Goal: Task Accomplishment & Management: Use online tool/utility

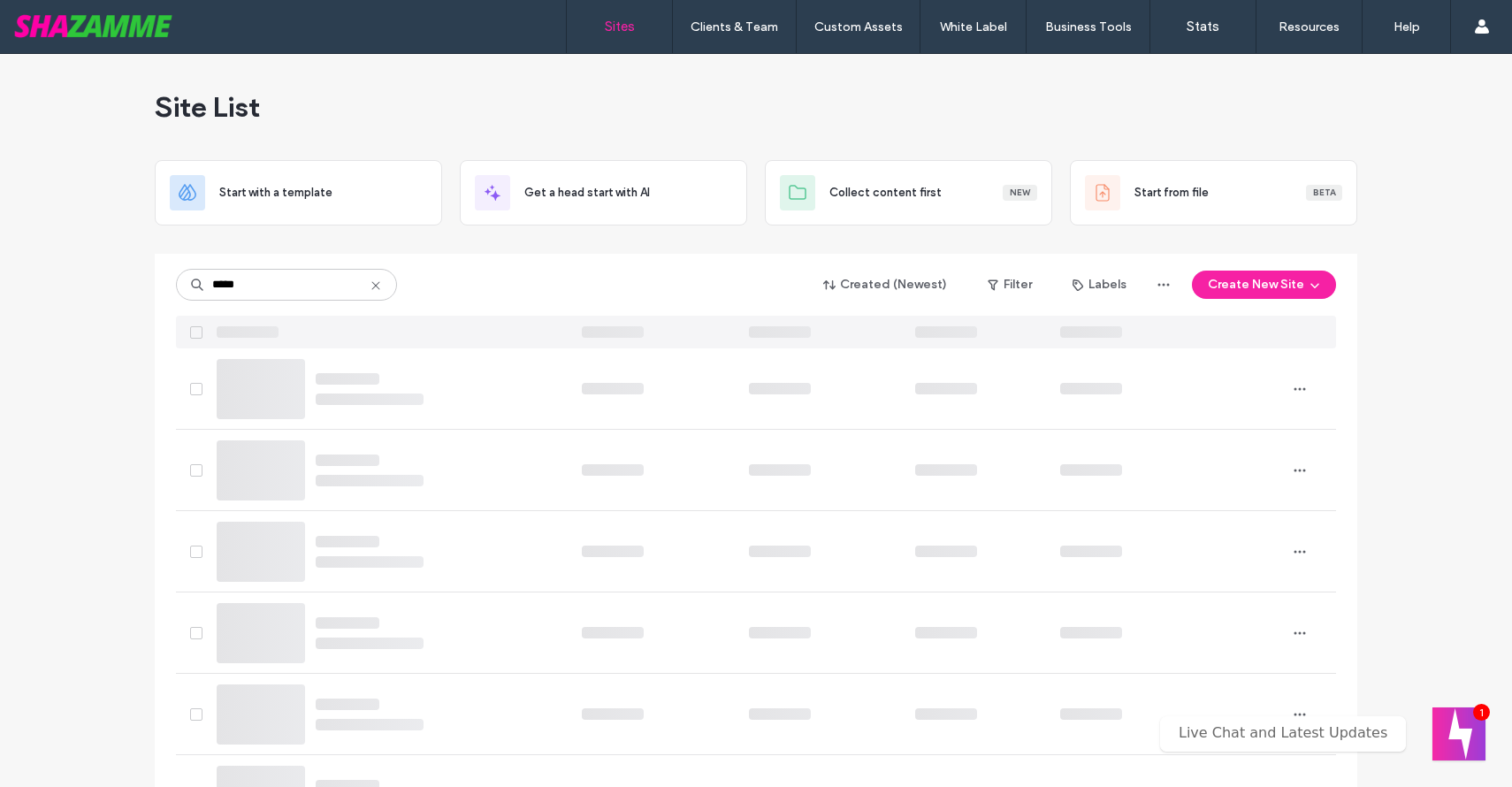
type input "*****"
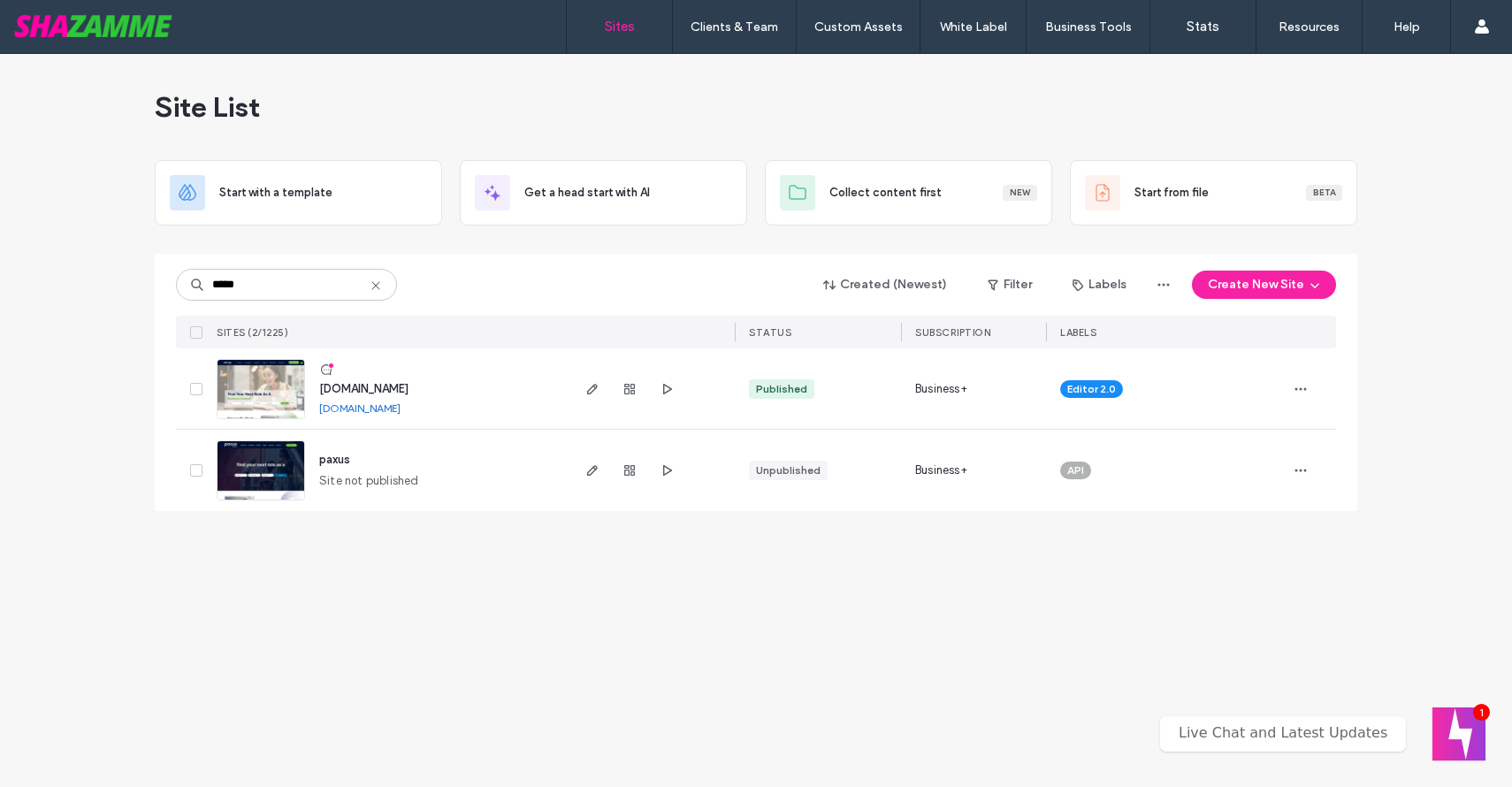
click at [271, 385] on img at bounding box center [261, 419] width 87 height 120
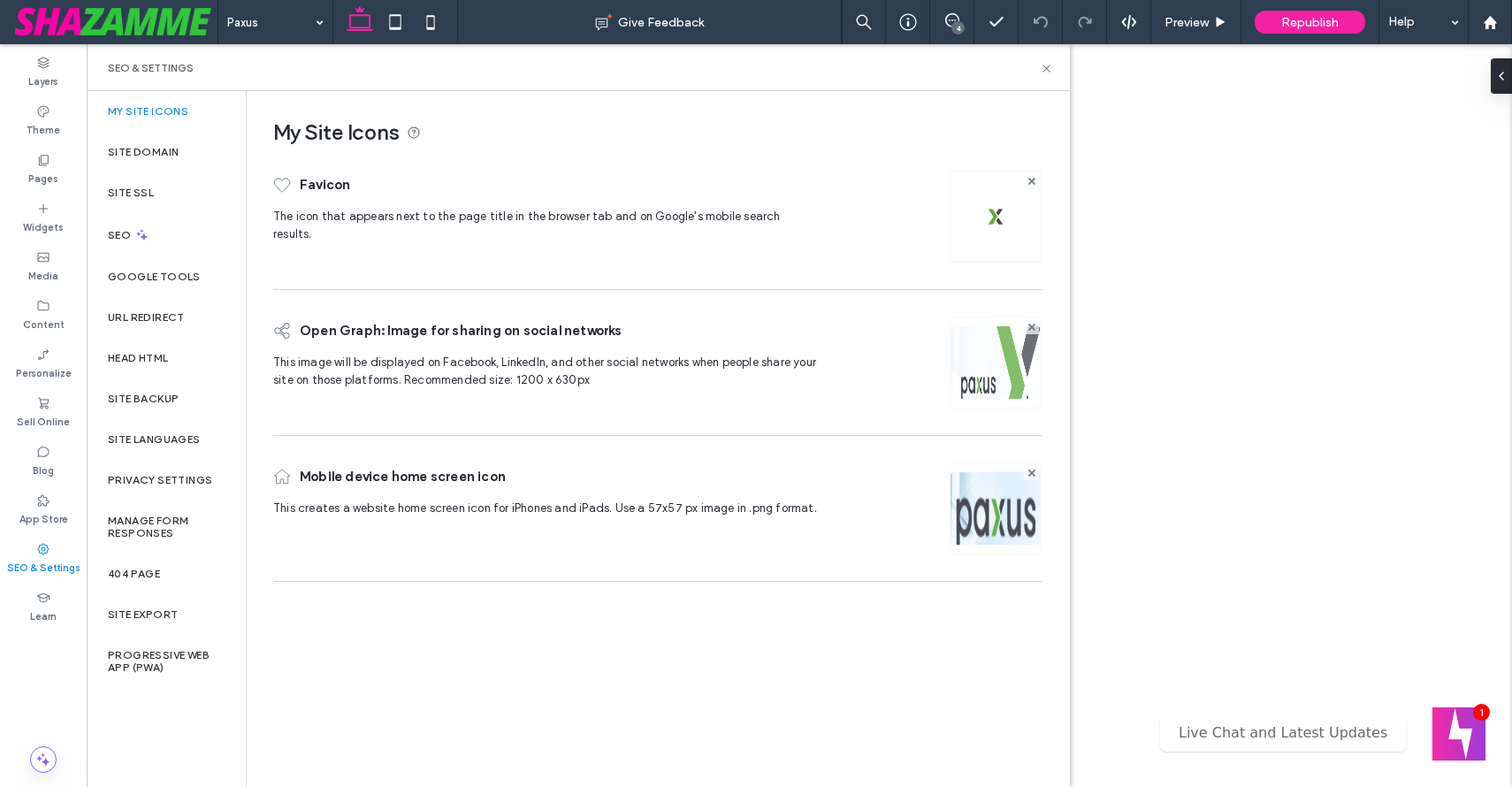
click at [137, 235] on icon at bounding box center [141, 235] width 15 height 15
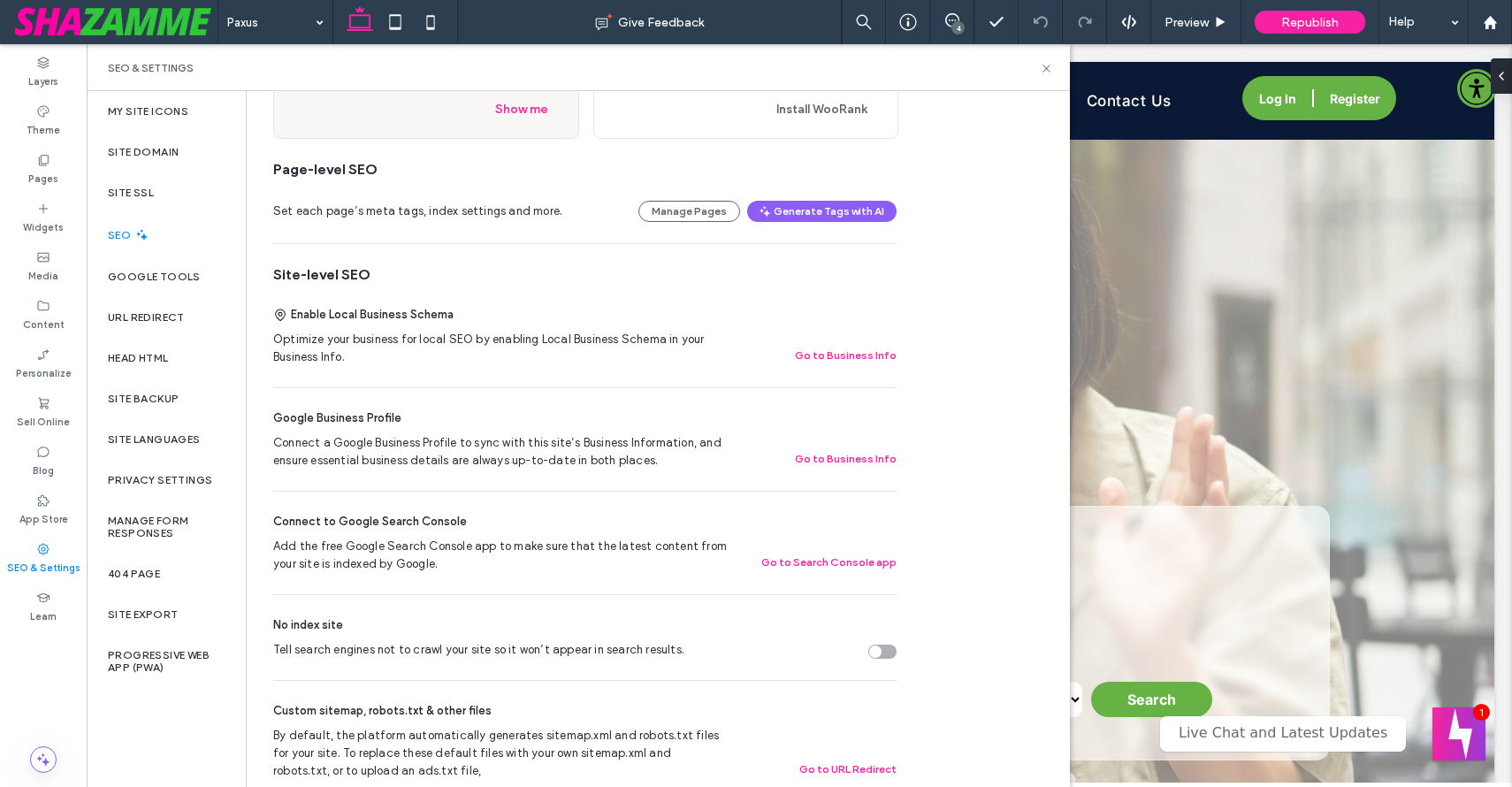
scroll to position [191, 0]
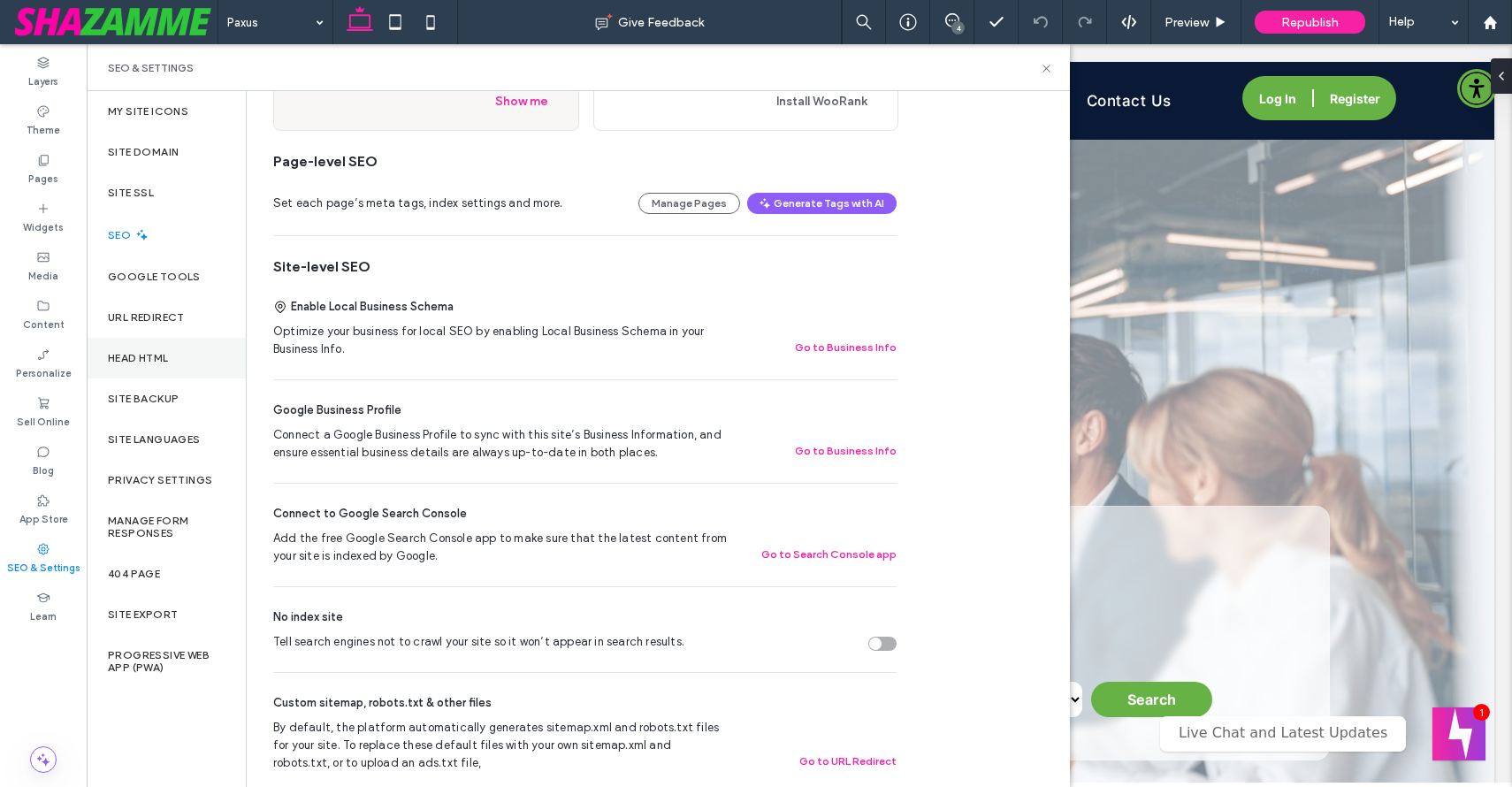
click at [181, 354] on div "Head HTML" at bounding box center [167, 358] width 159 height 41
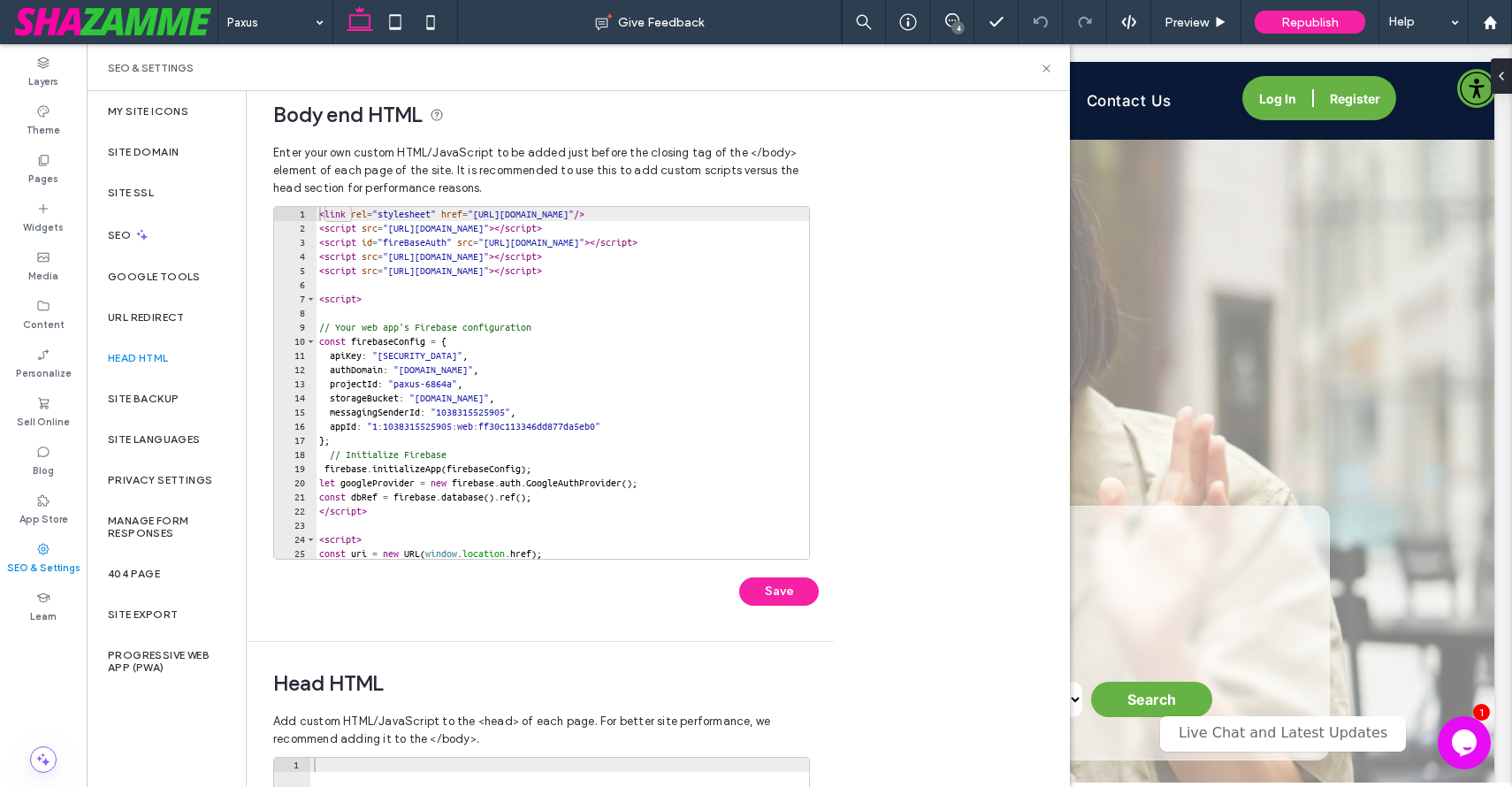
scroll to position [0, 0]
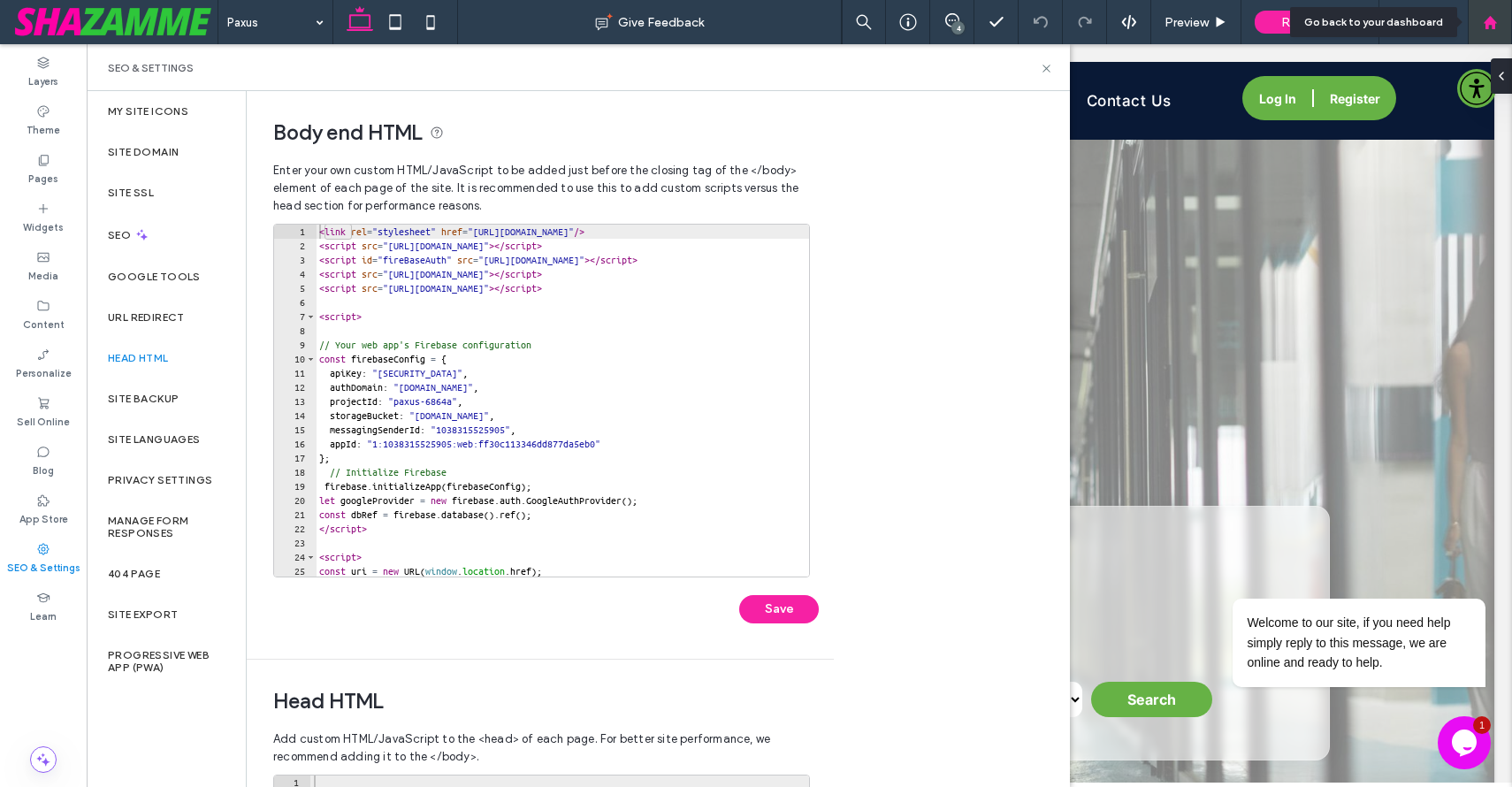
click at [1488, 27] on icon at bounding box center [1490, 23] width 15 height 15
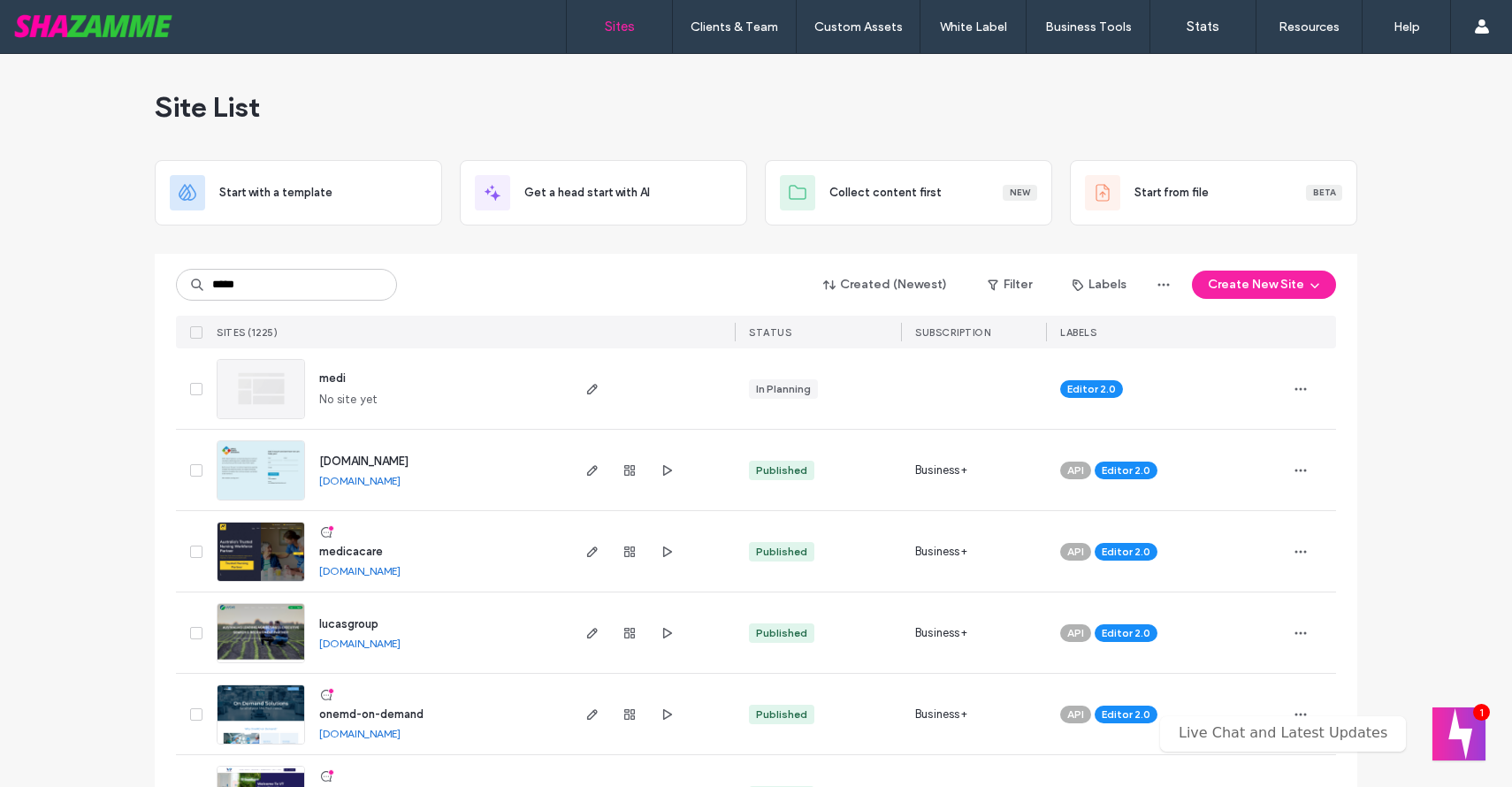
type input "*****"
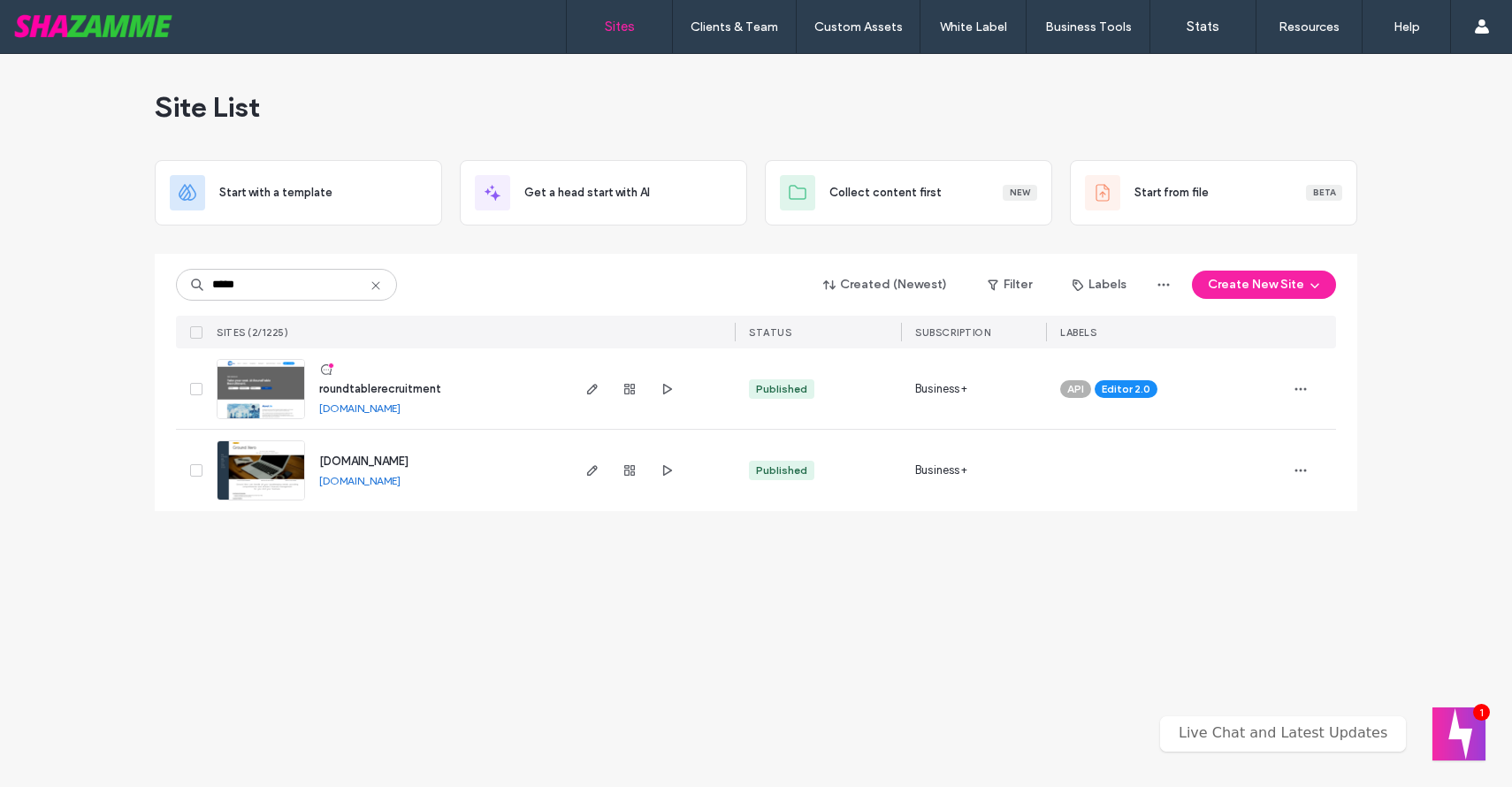
click at [284, 384] on img at bounding box center [261, 419] width 87 height 120
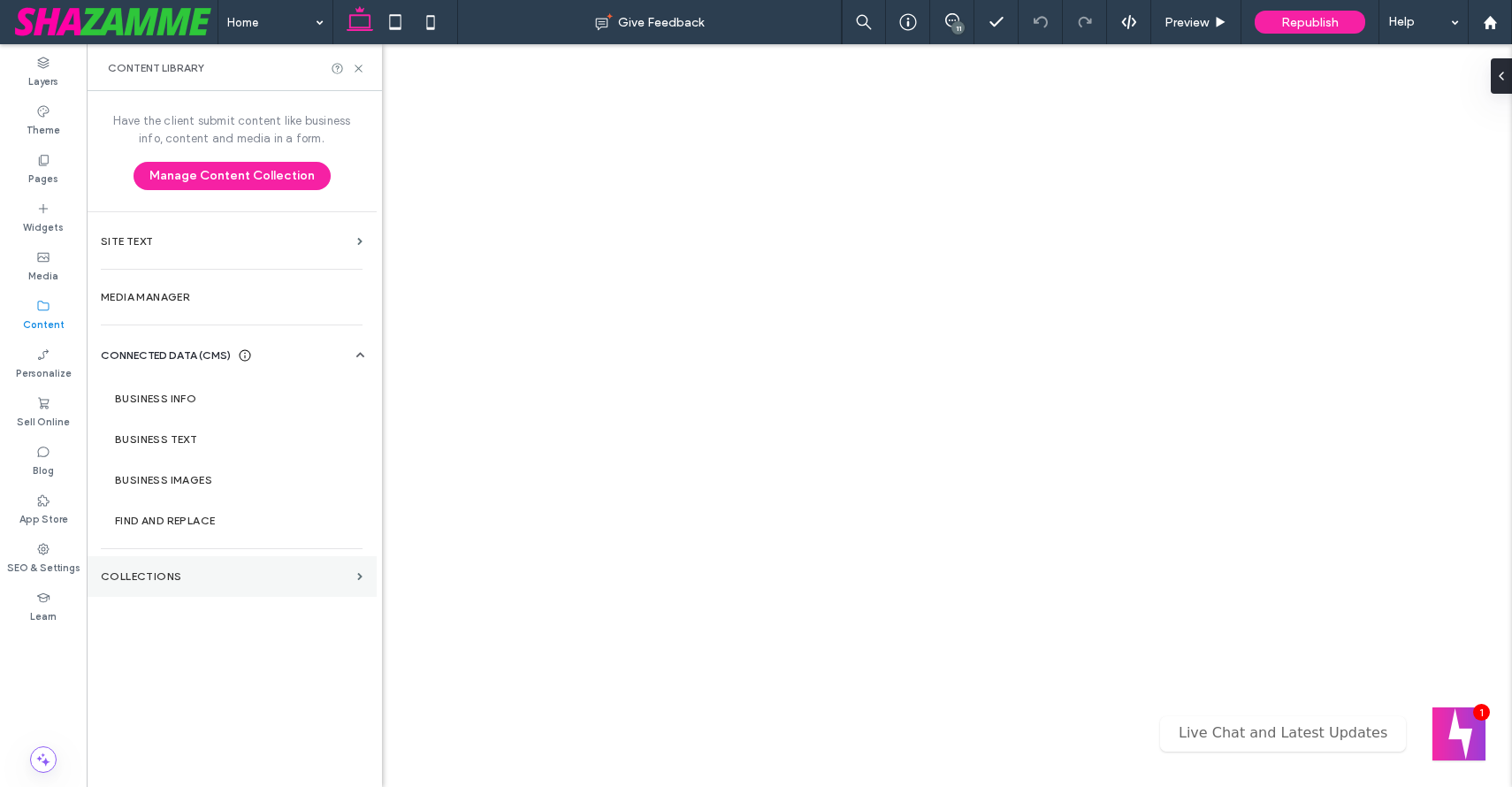
click at [168, 584] on section "Collections" at bounding box center [232, 576] width 290 height 41
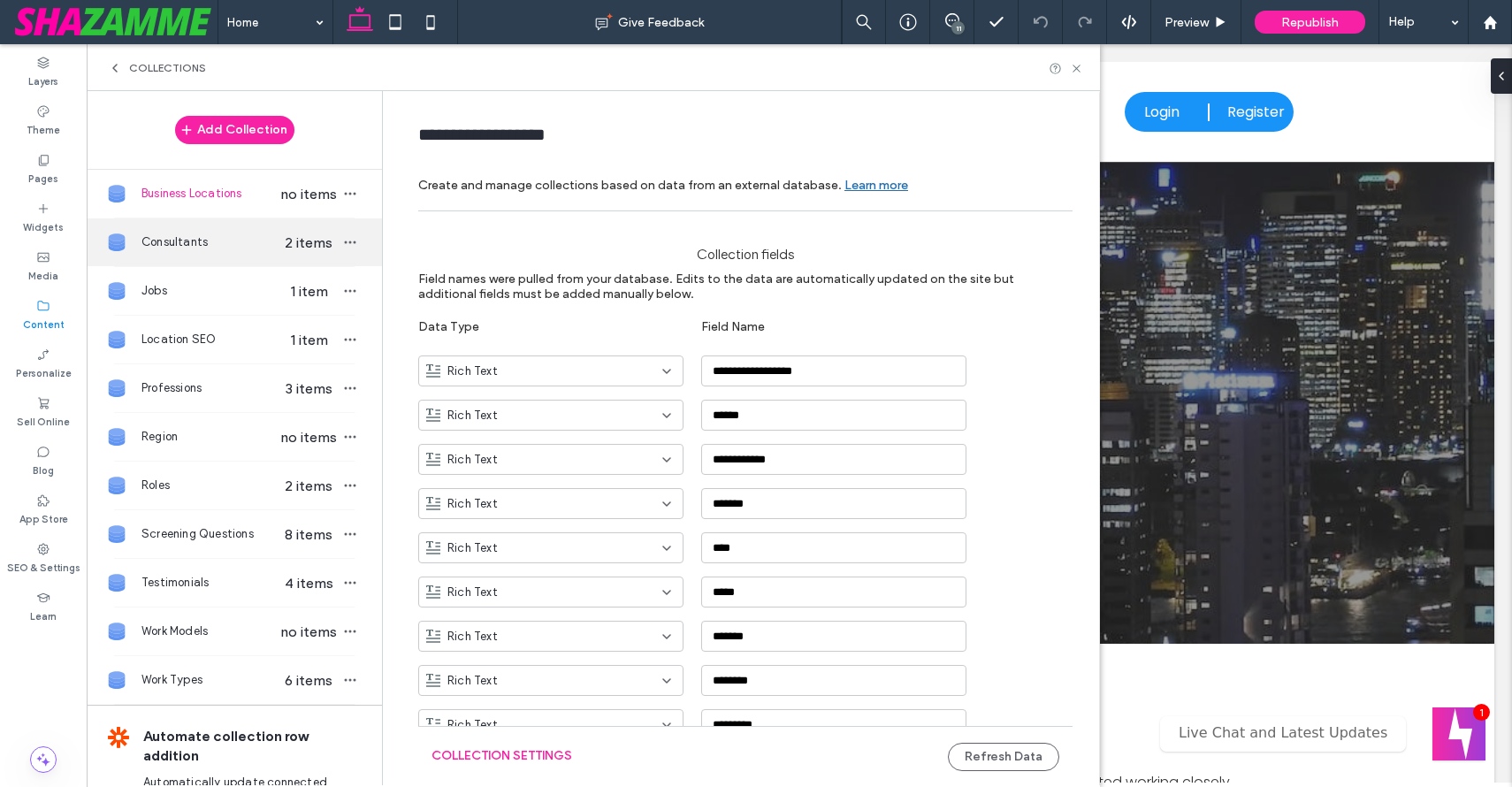
click at [239, 239] on span "Consultants" at bounding box center [209, 243] width 136 height 18
type input "**********"
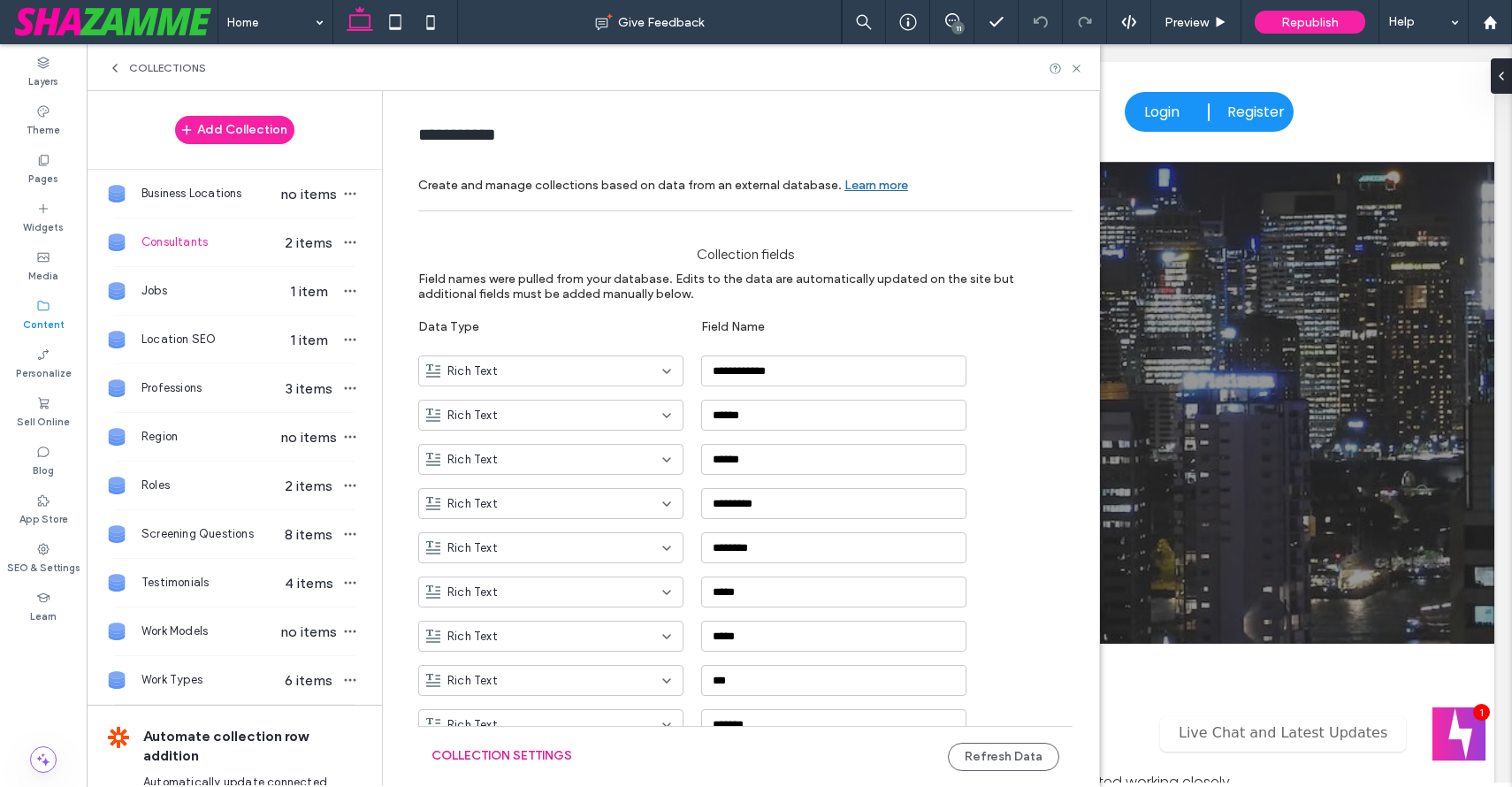
click at [540, 760] on button "Collection Settings" at bounding box center [501, 755] width 140 height 28
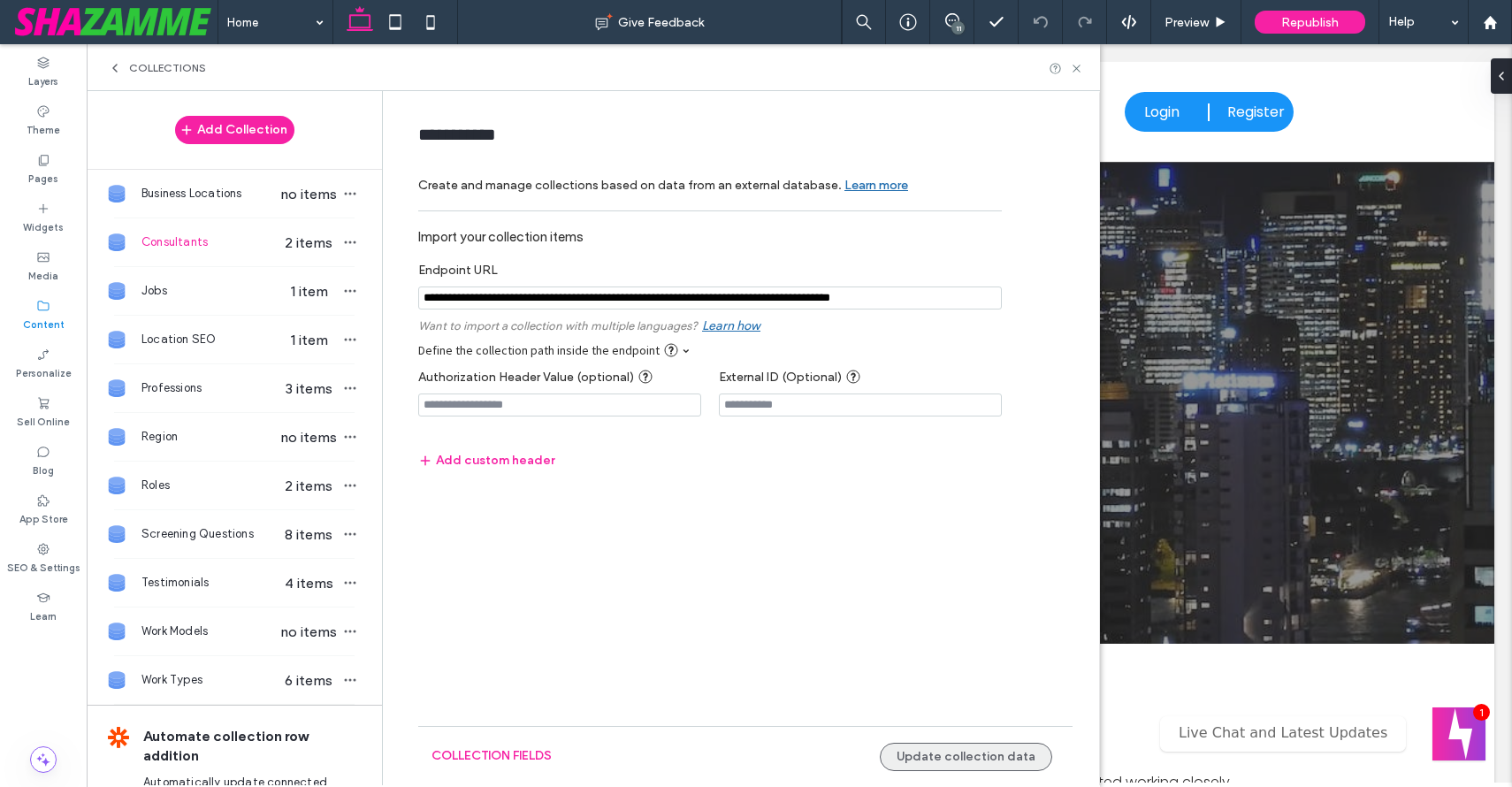
click at [972, 758] on button "Update collection data" at bounding box center [966, 756] width 172 height 28
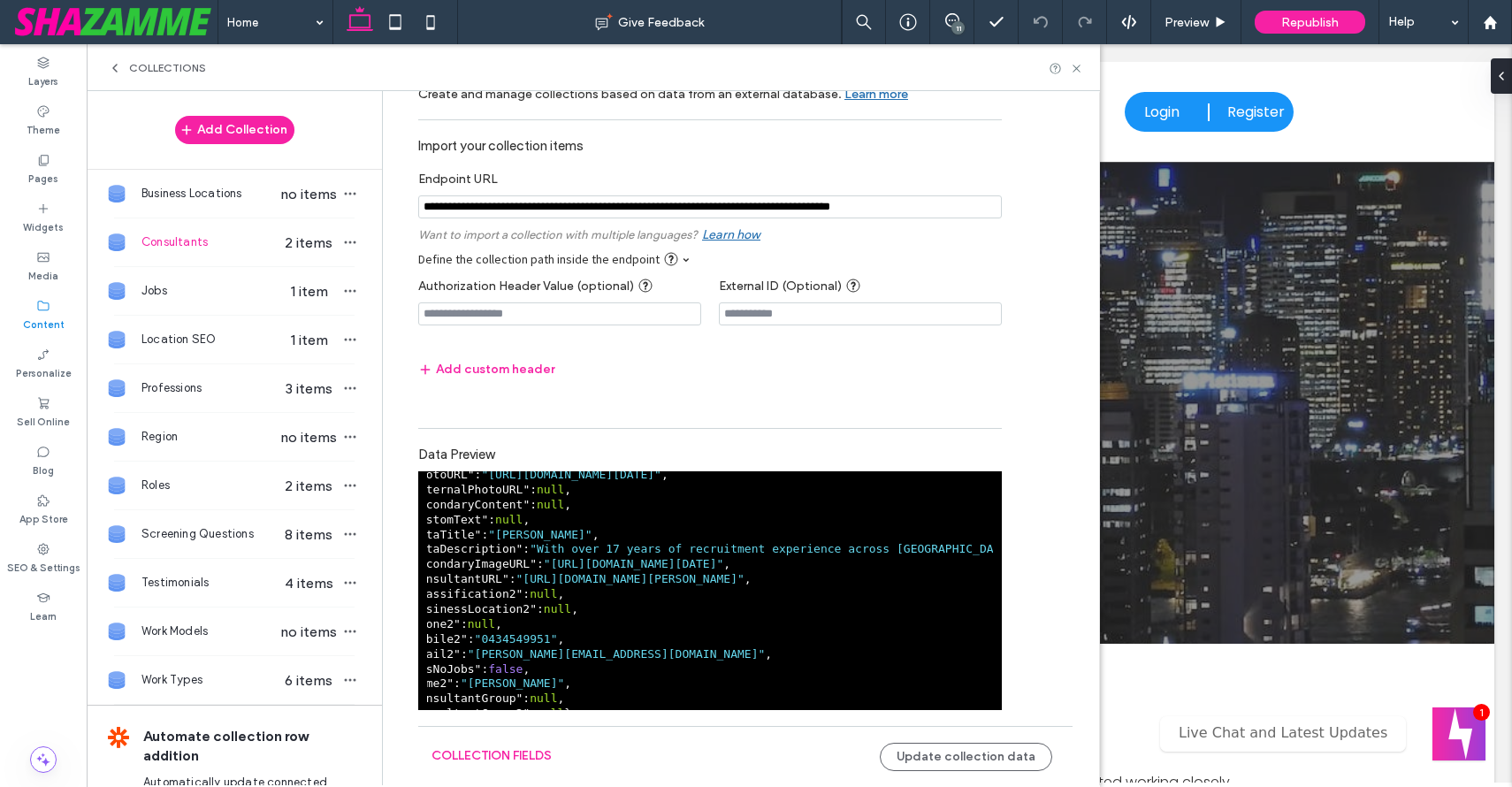
scroll to position [0, 53]
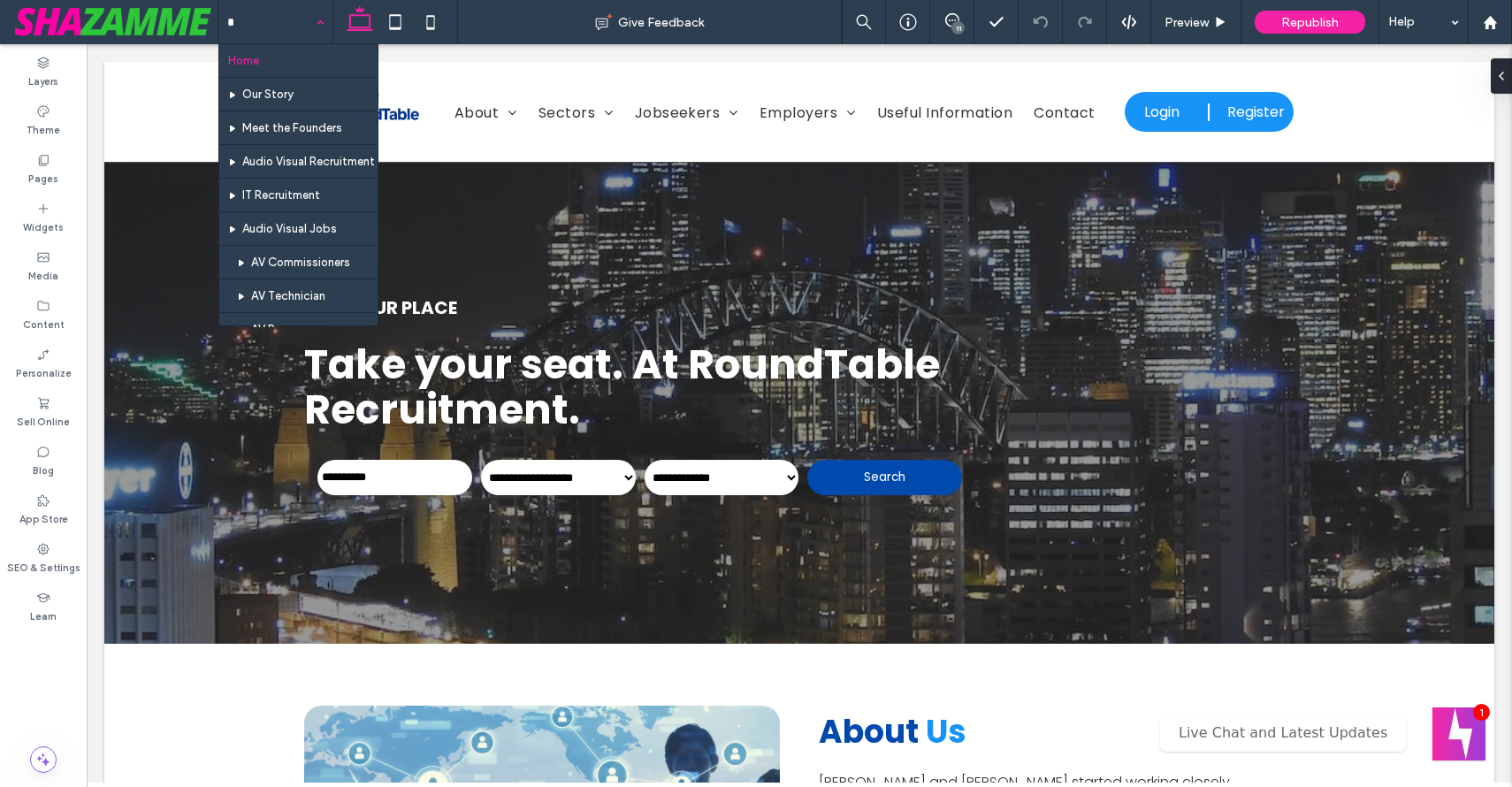
type input "**"
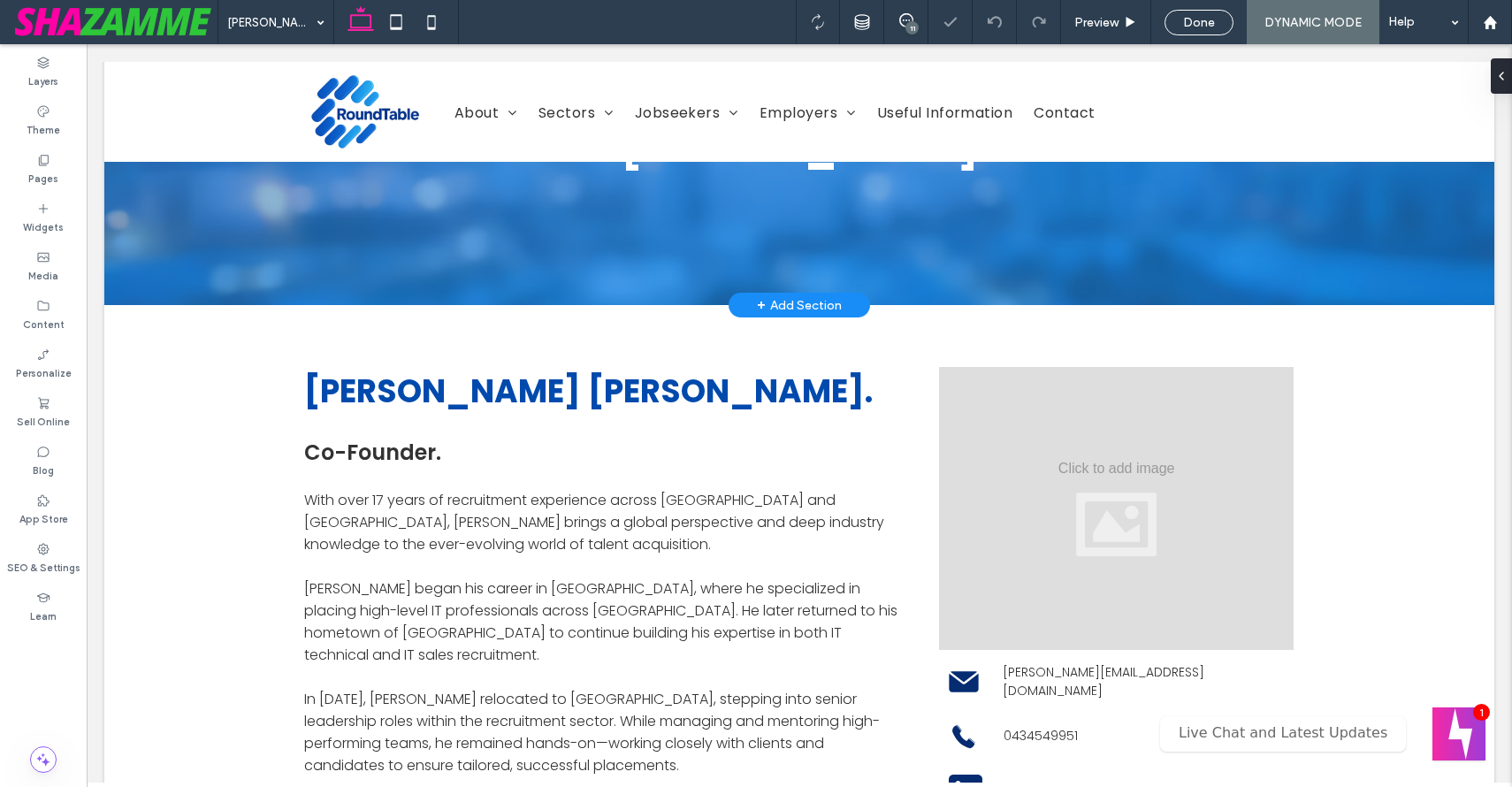
scroll to position [223, 0]
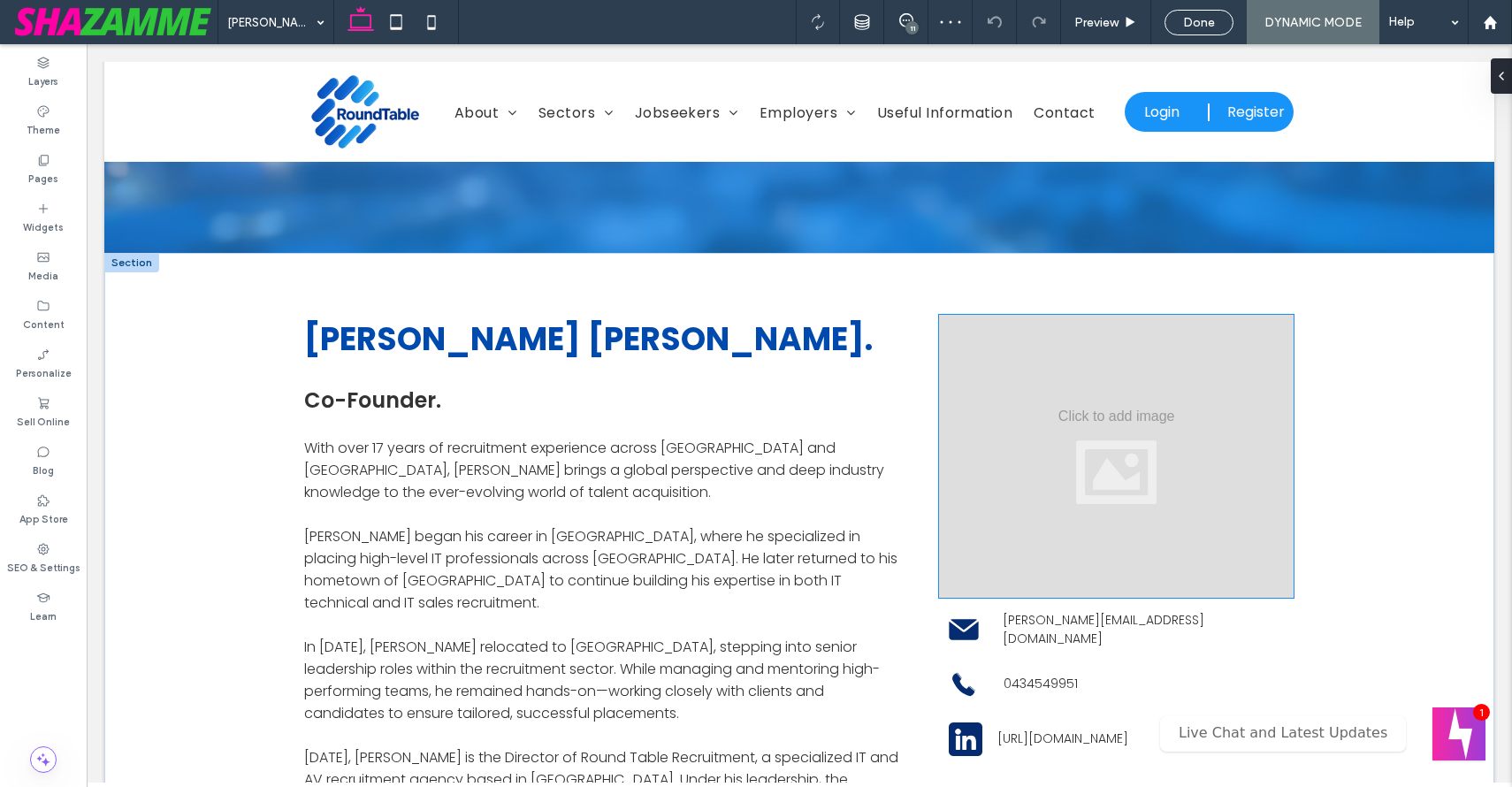
click at [1069, 446] on div at bounding box center [1117, 456] width 355 height 283
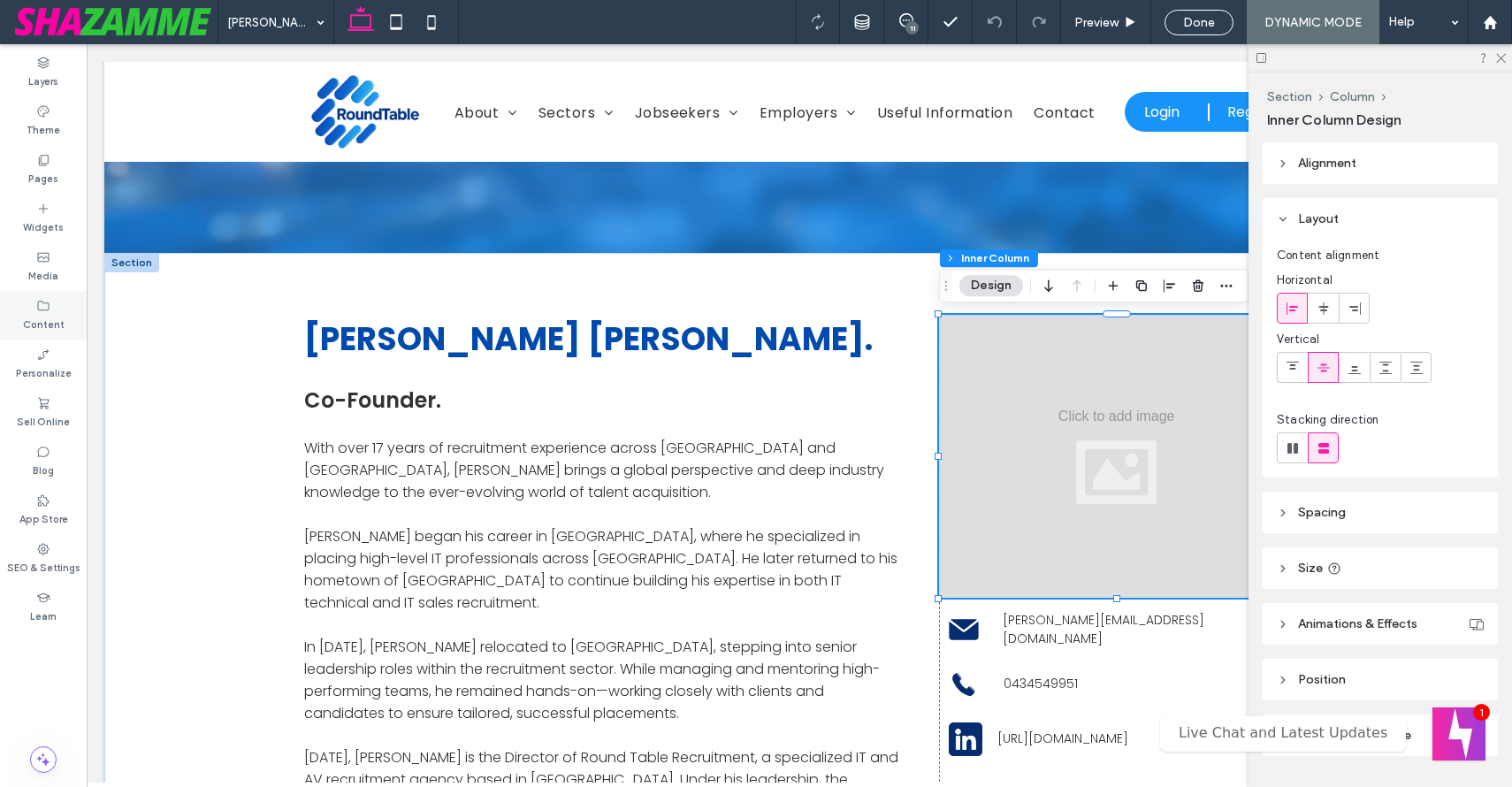
click at [46, 306] on icon at bounding box center [43, 306] width 14 height 14
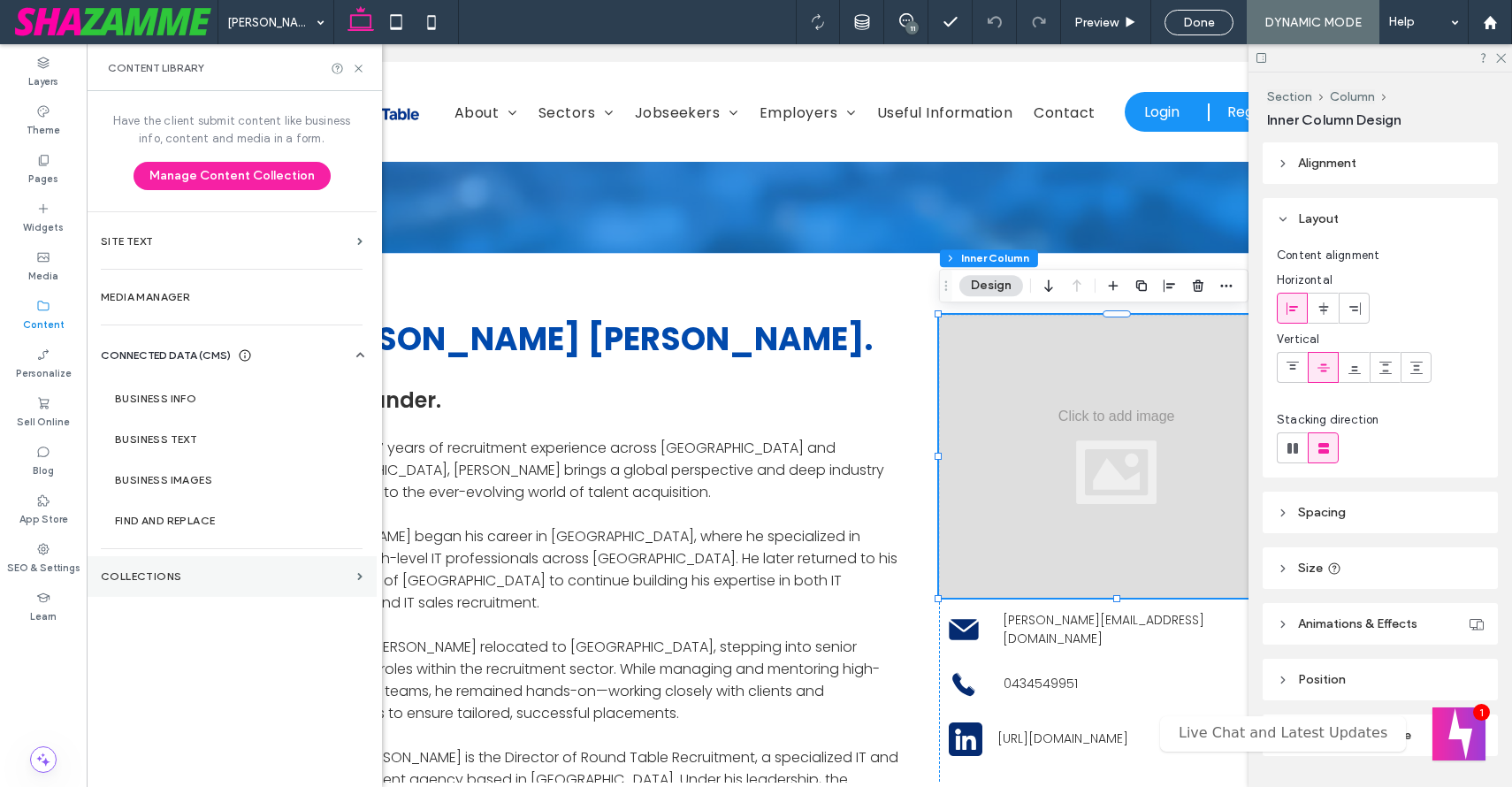
click at [186, 567] on section "Collections" at bounding box center [232, 576] width 290 height 41
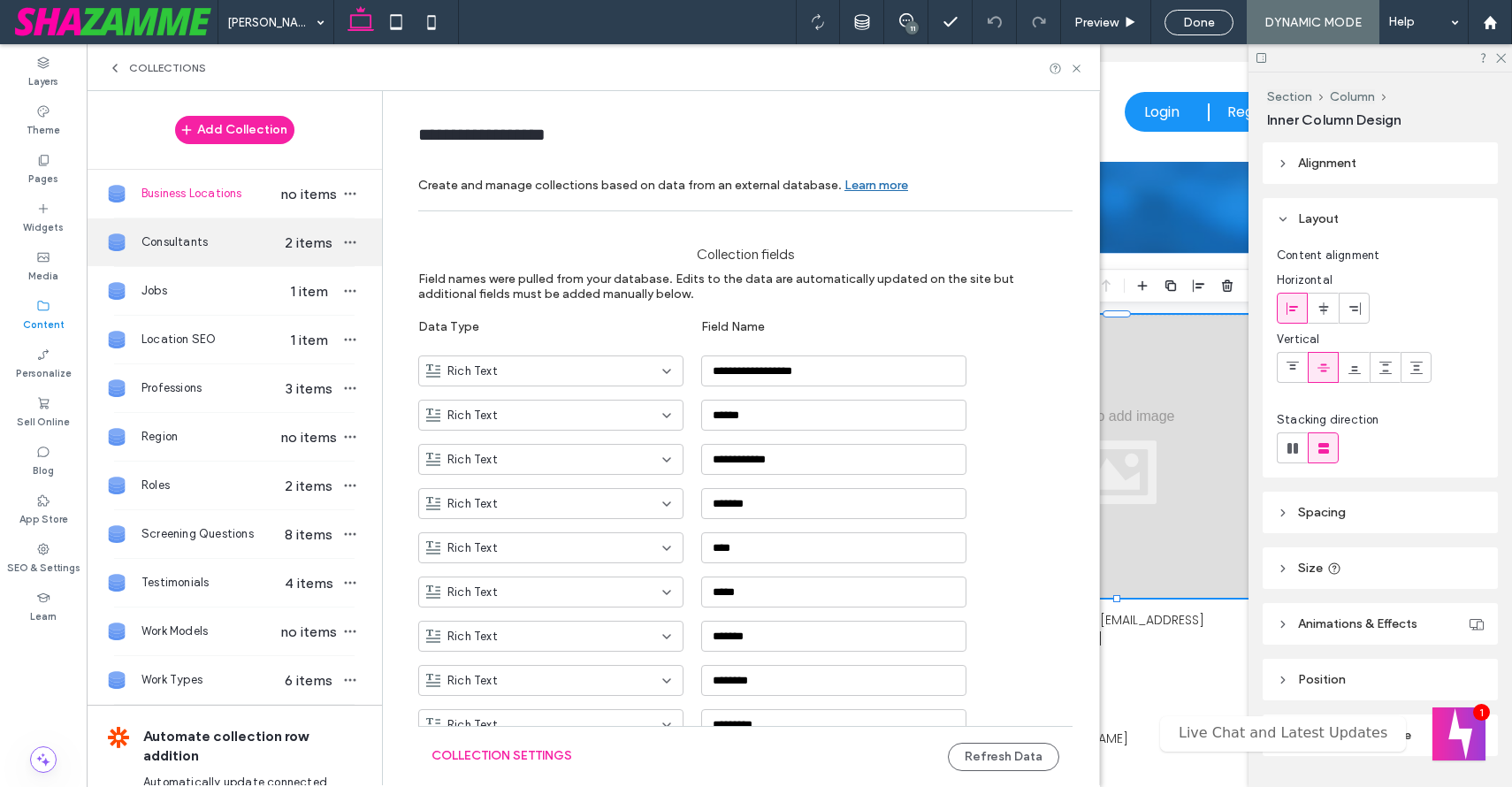
click at [280, 245] on span "2 items" at bounding box center [309, 243] width 62 height 17
type input "**********"
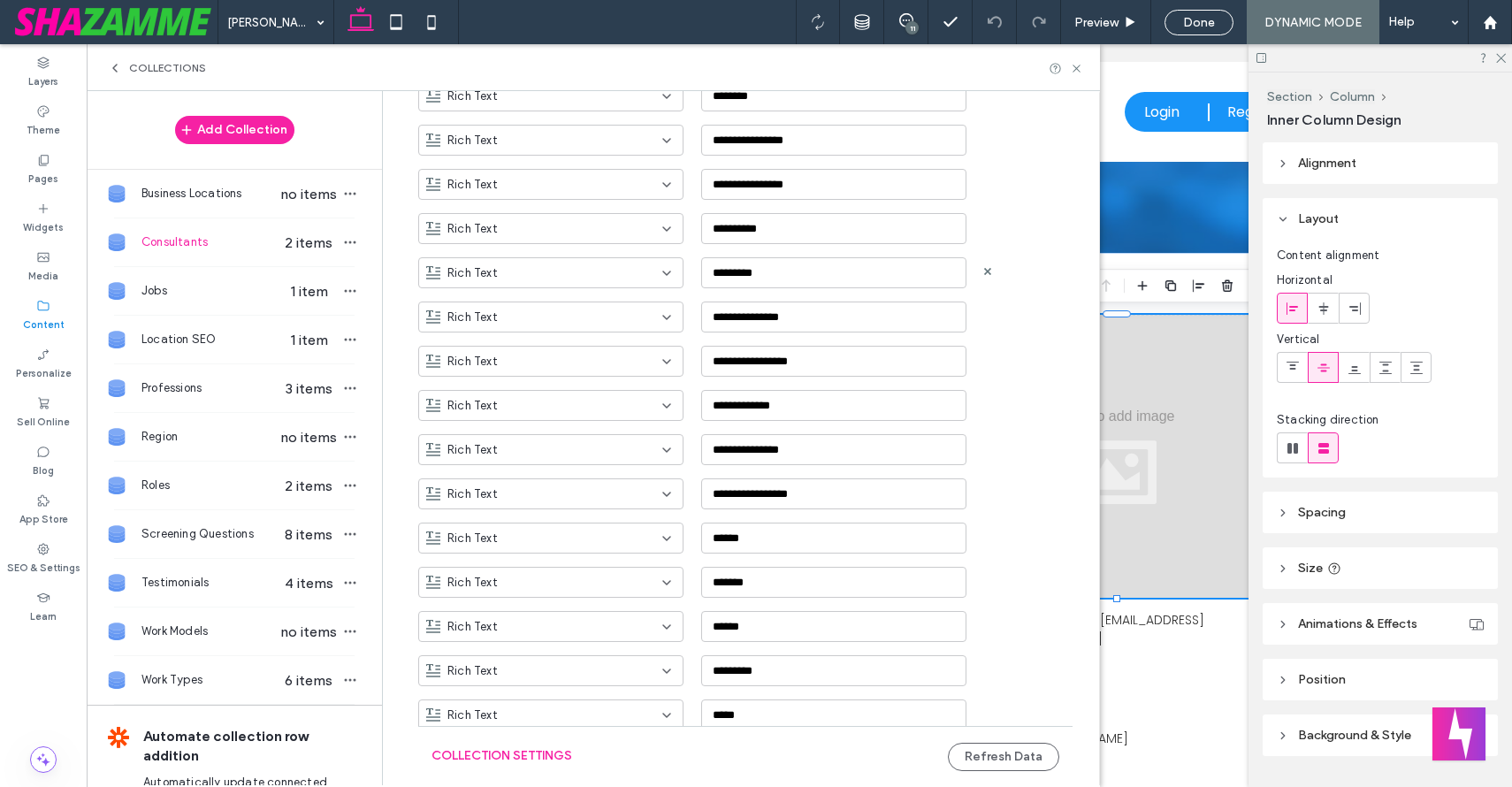
scroll to position [1475, 0]
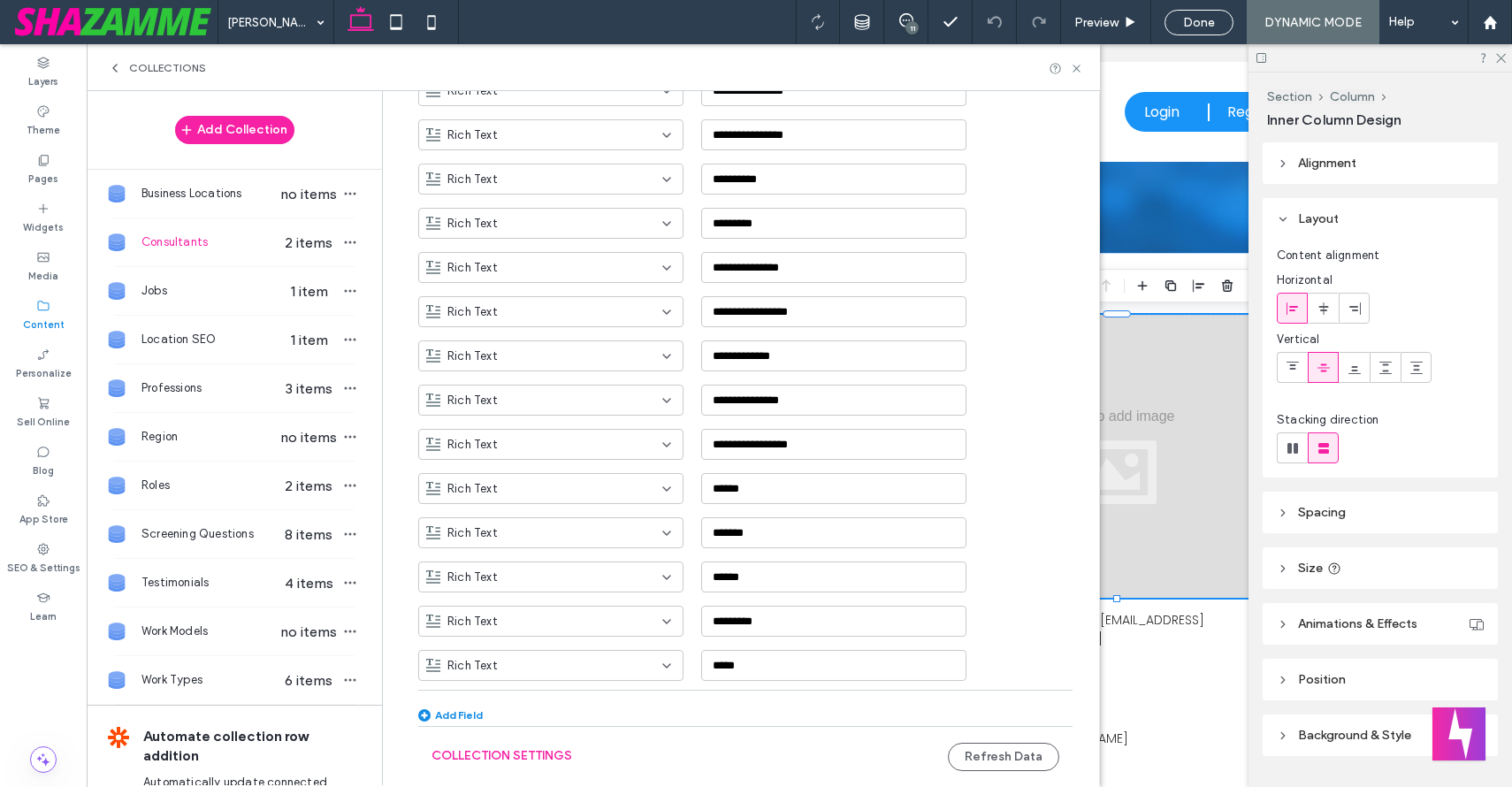
click at [1171, 444] on div at bounding box center [1117, 456] width 355 height 283
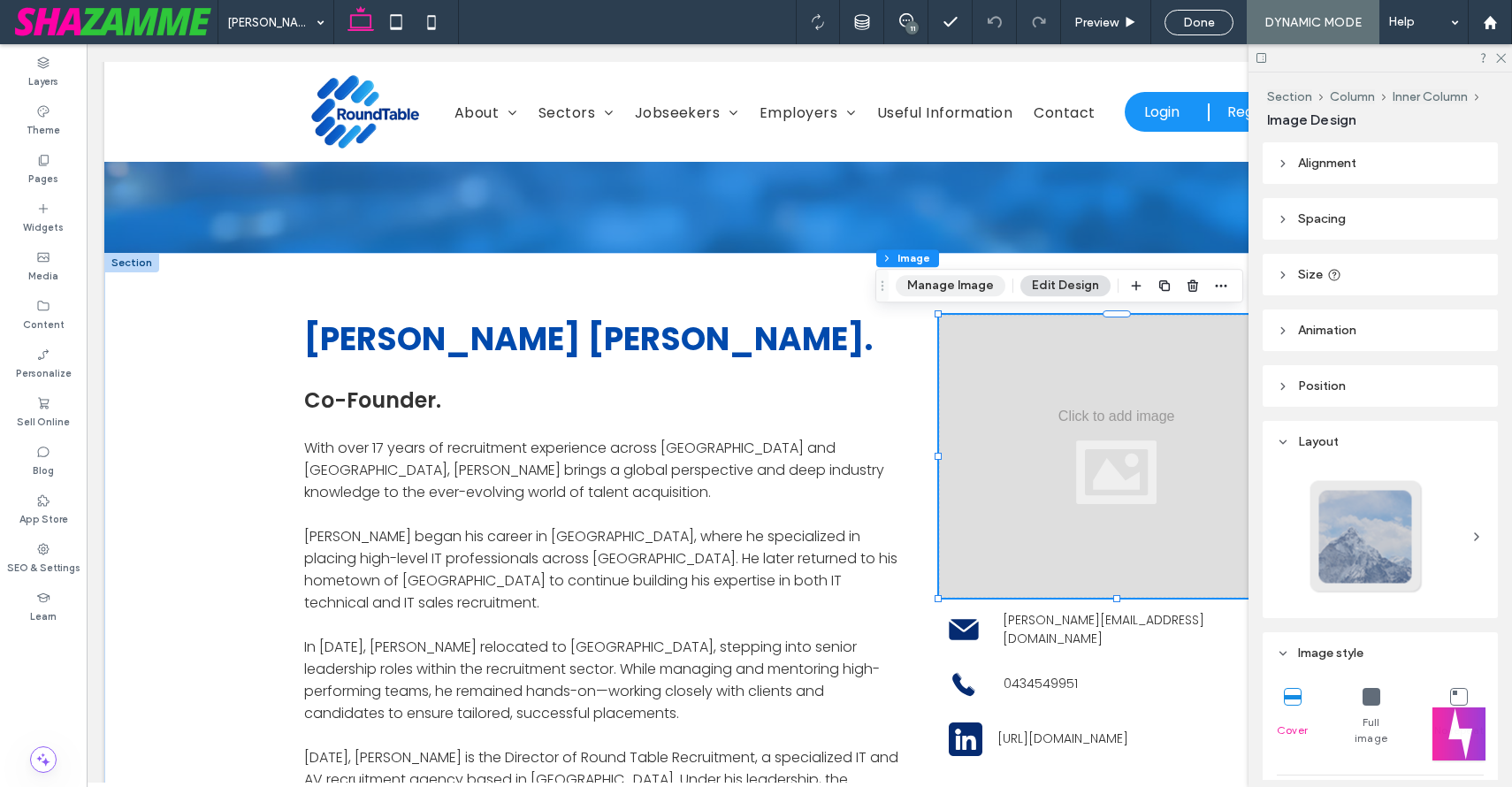
click at [951, 287] on button "Manage Image" at bounding box center [950, 285] width 110 height 21
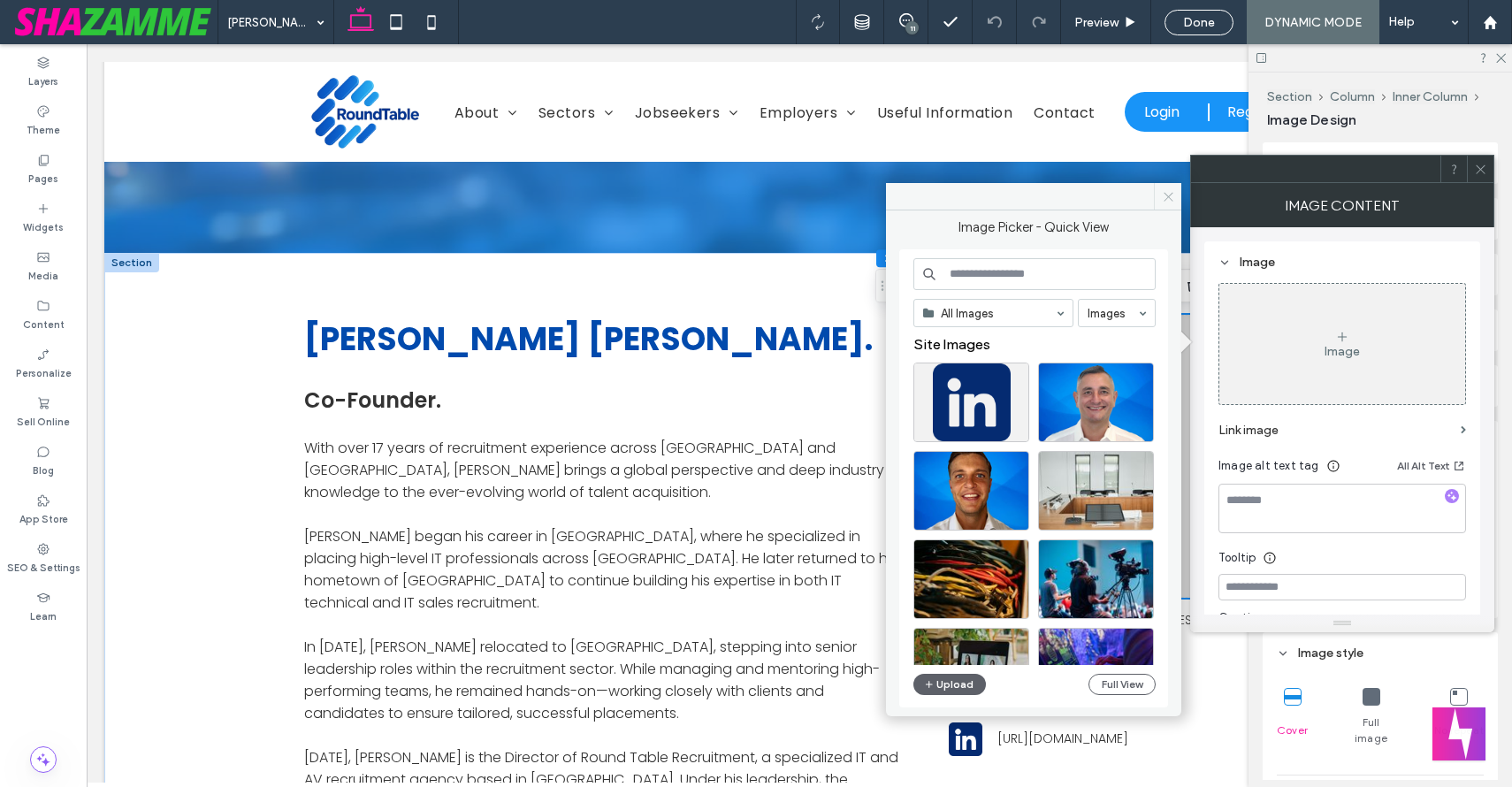
click at [1162, 198] on icon at bounding box center [1169, 197] width 14 height 14
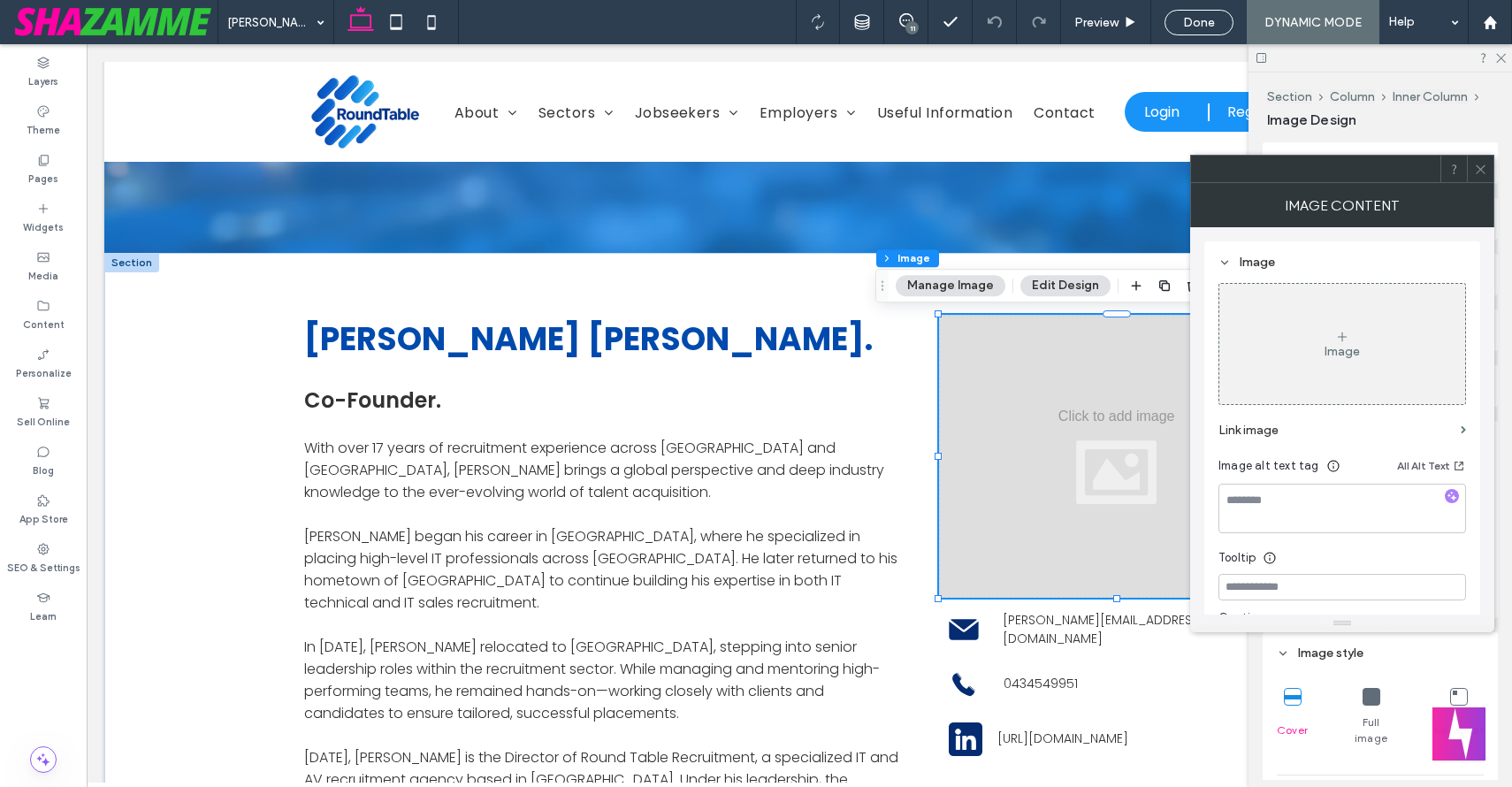
click at [1480, 168] on icon at bounding box center [1480, 169] width 14 height 14
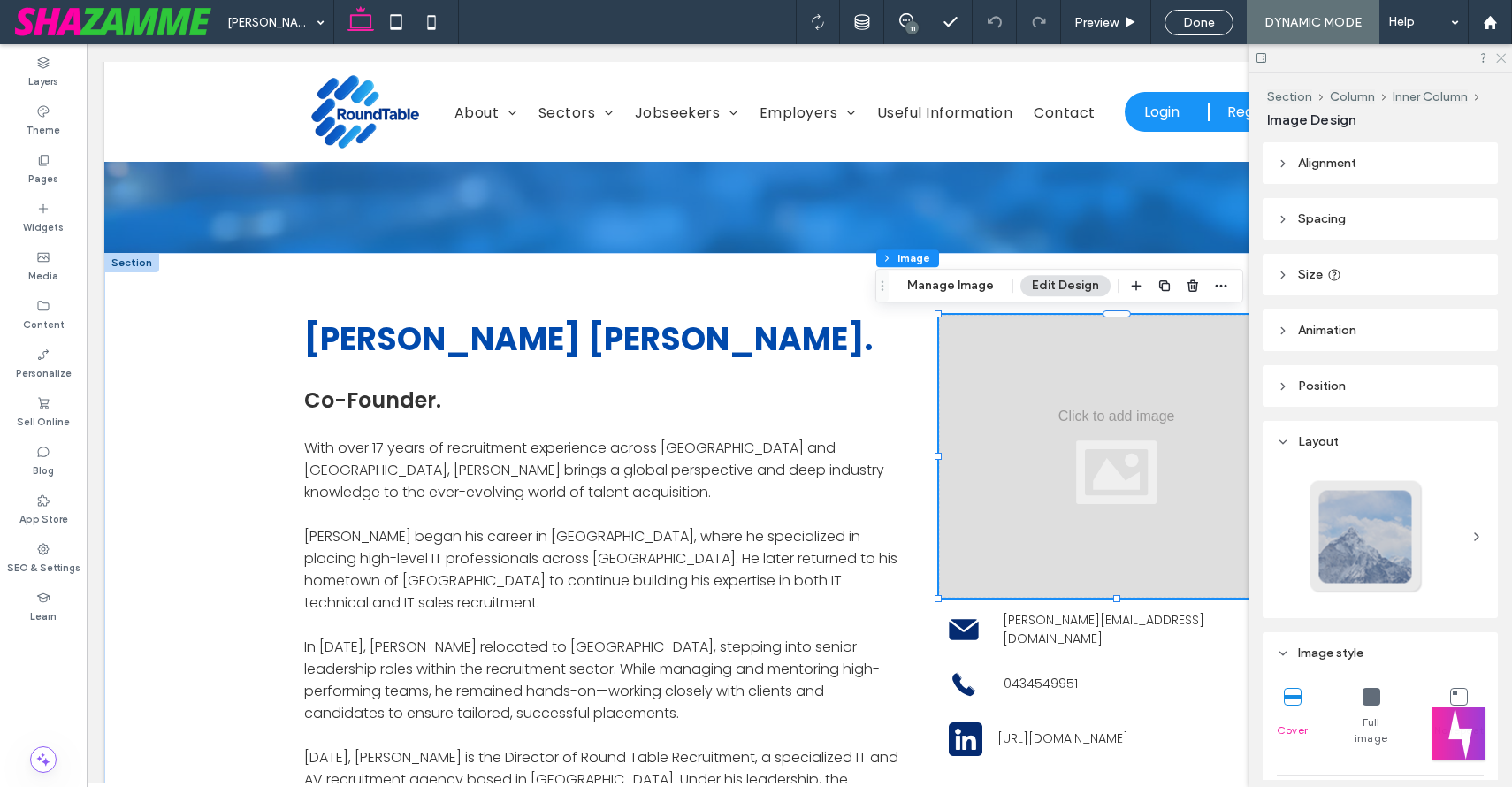
click at [1501, 56] on icon at bounding box center [1500, 57] width 12 height 12
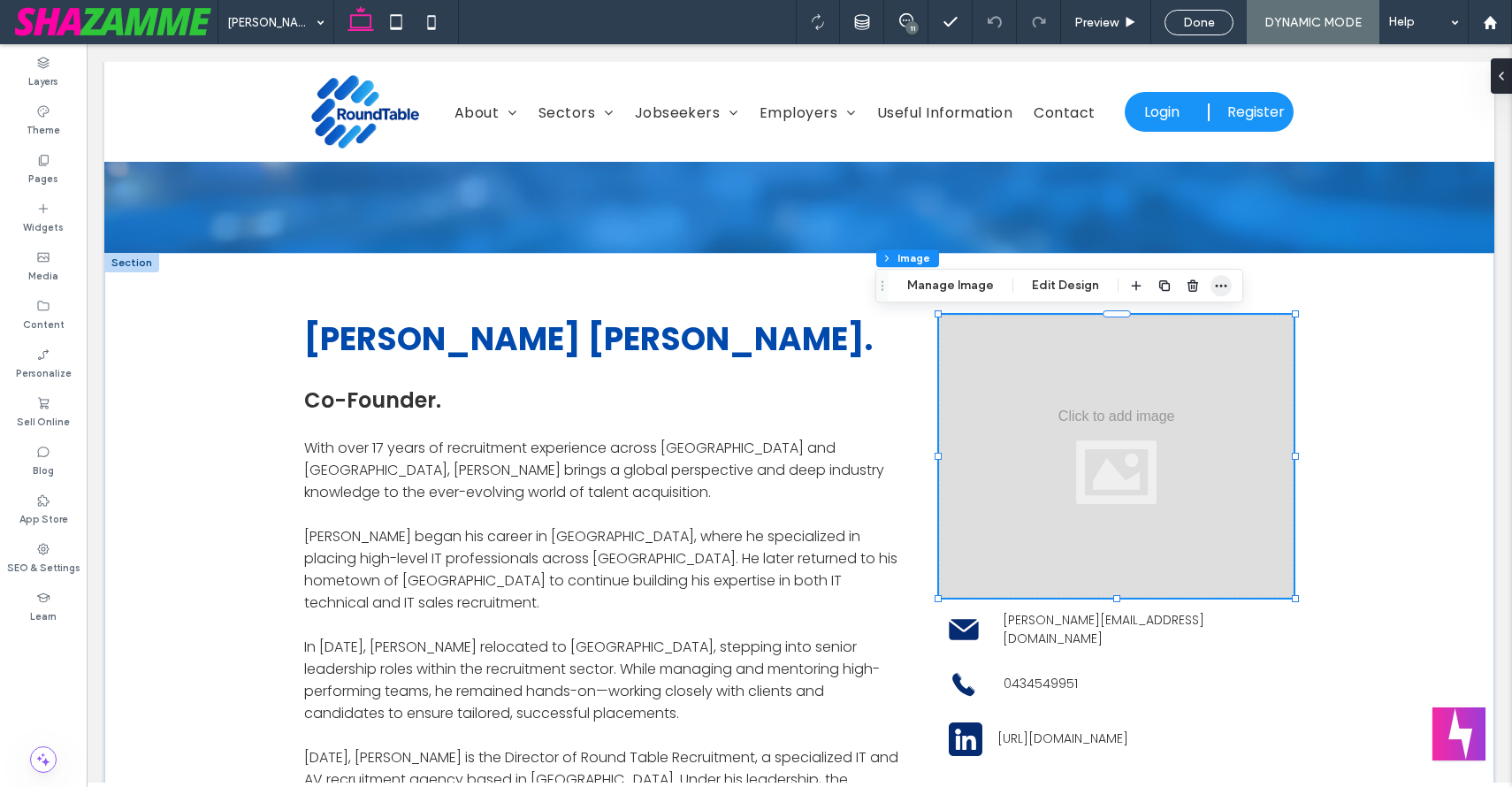
click at [1214, 287] on icon "button" at bounding box center [1221, 286] width 14 height 14
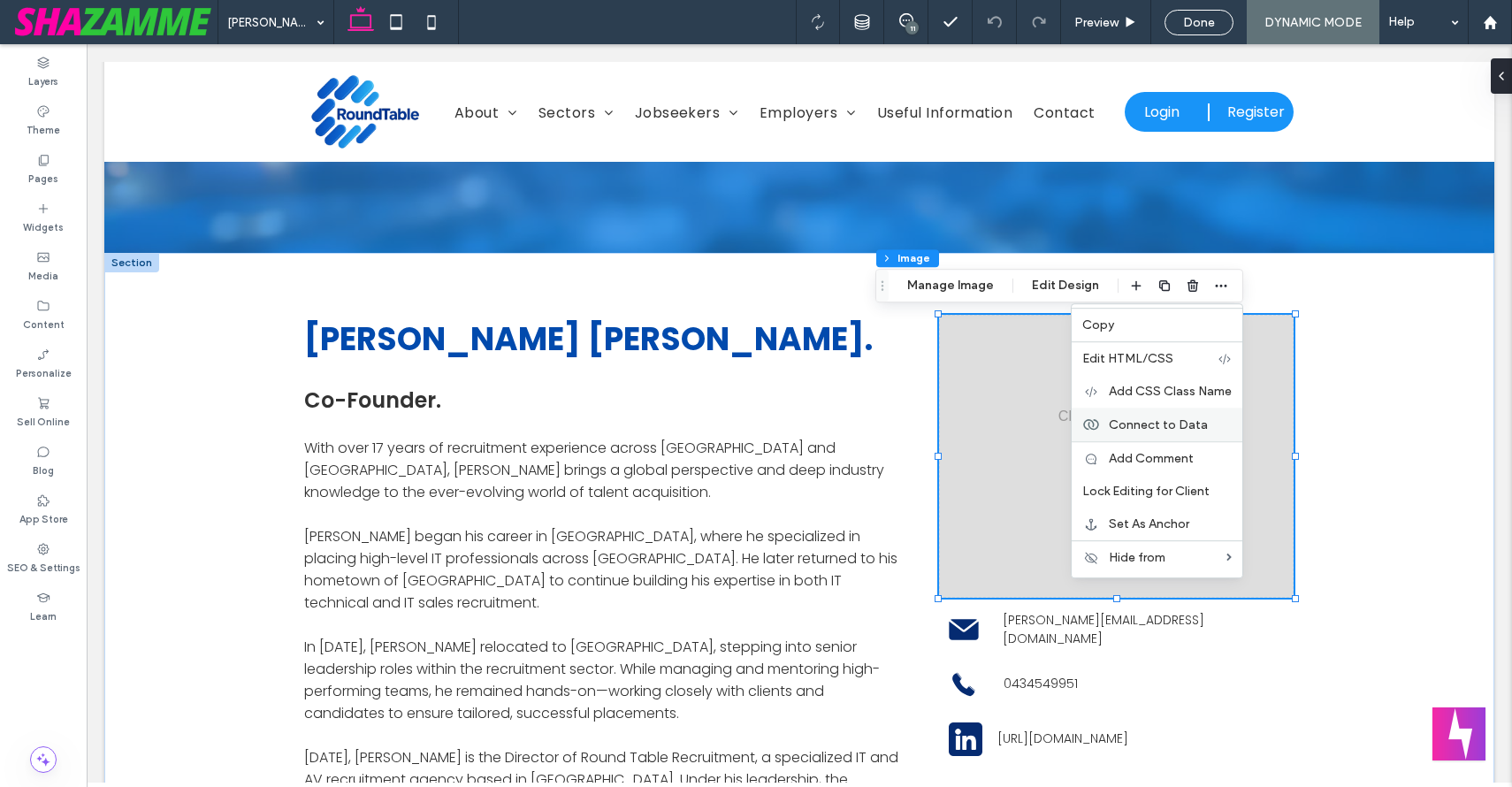
click at [1178, 424] on span "Connect to Data" at bounding box center [1158, 425] width 99 height 15
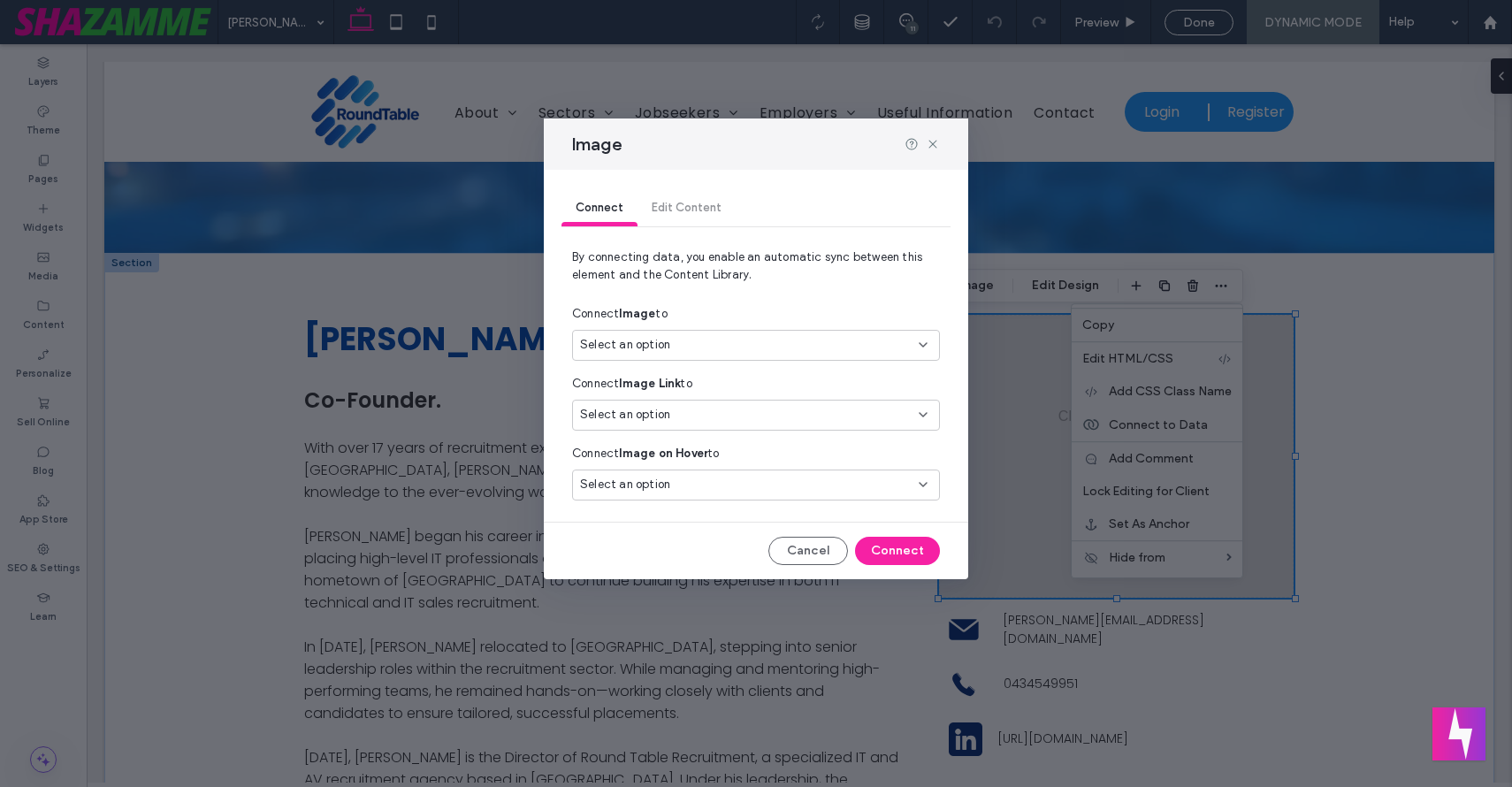
click at [737, 346] on div "Select an option" at bounding box center [745, 345] width 331 height 18
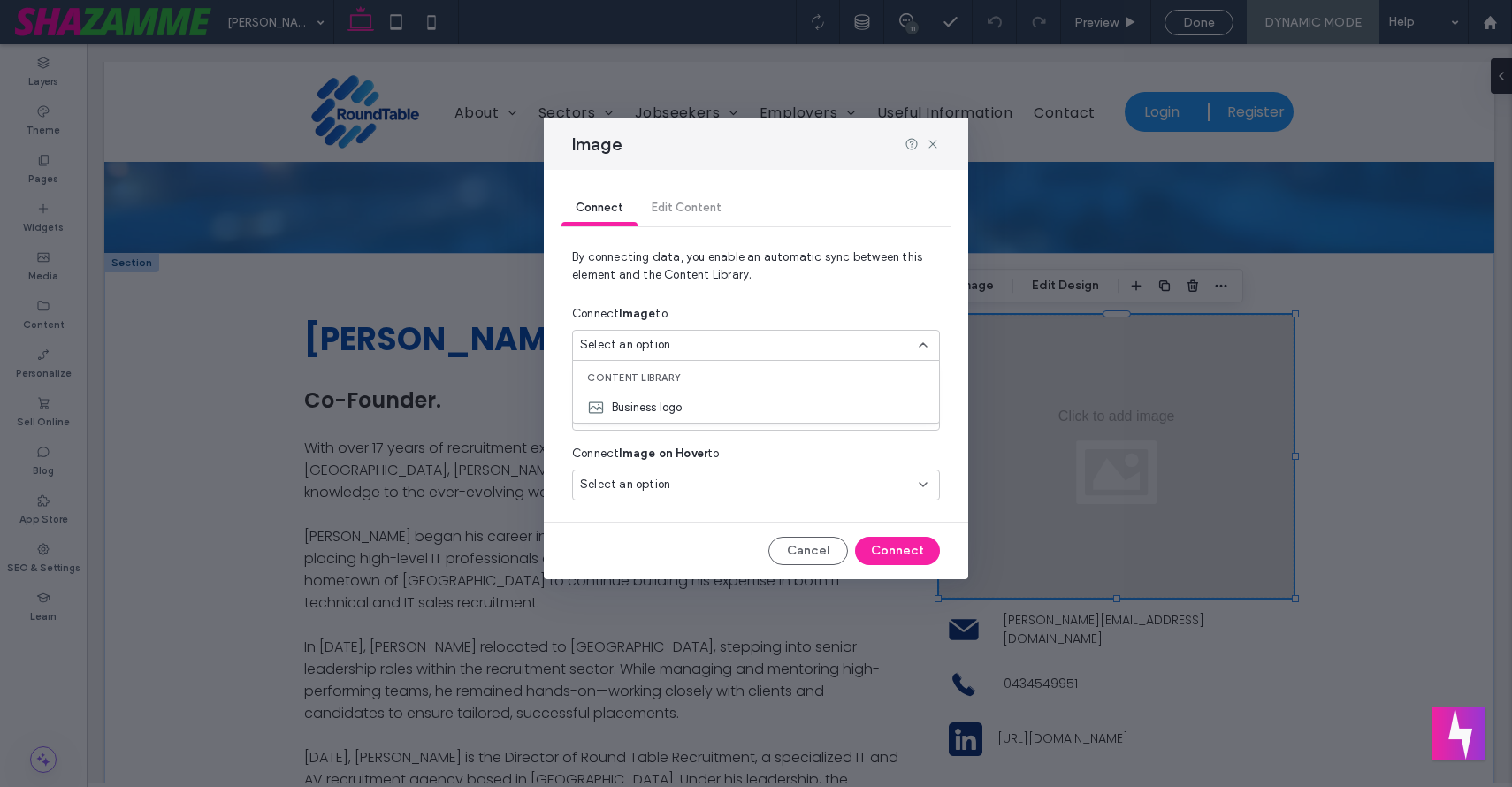
click at [768, 304] on div "Connect Image to" at bounding box center [756, 313] width 368 height 32
click at [742, 349] on div "Select an option" at bounding box center [745, 345] width 331 height 18
click at [937, 147] on icon at bounding box center [933, 144] width 14 height 14
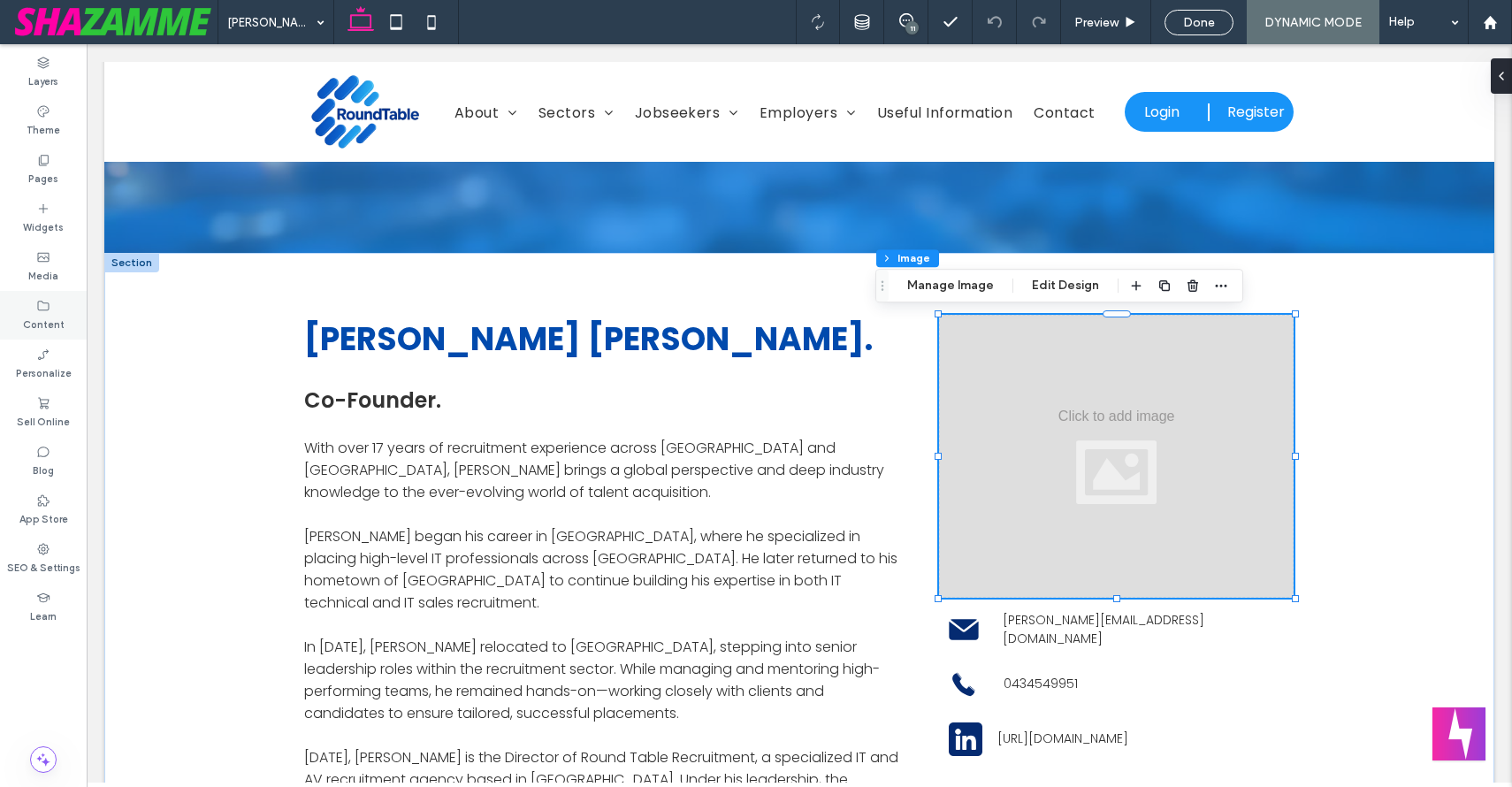
click at [36, 311] on icon at bounding box center [43, 306] width 14 height 14
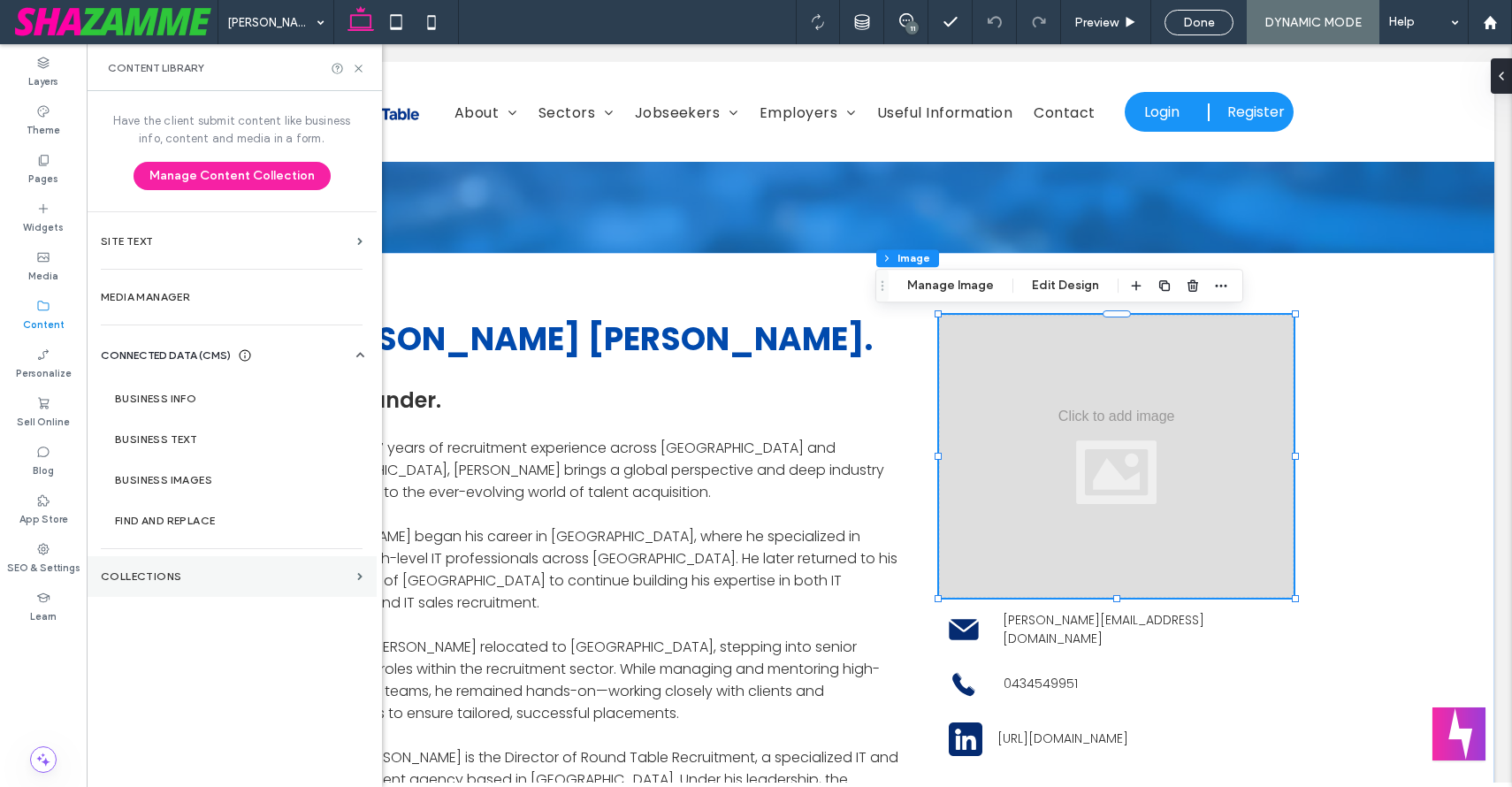
click at [197, 577] on label "Collections" at bounding box center [225, 577] width 249 height 13
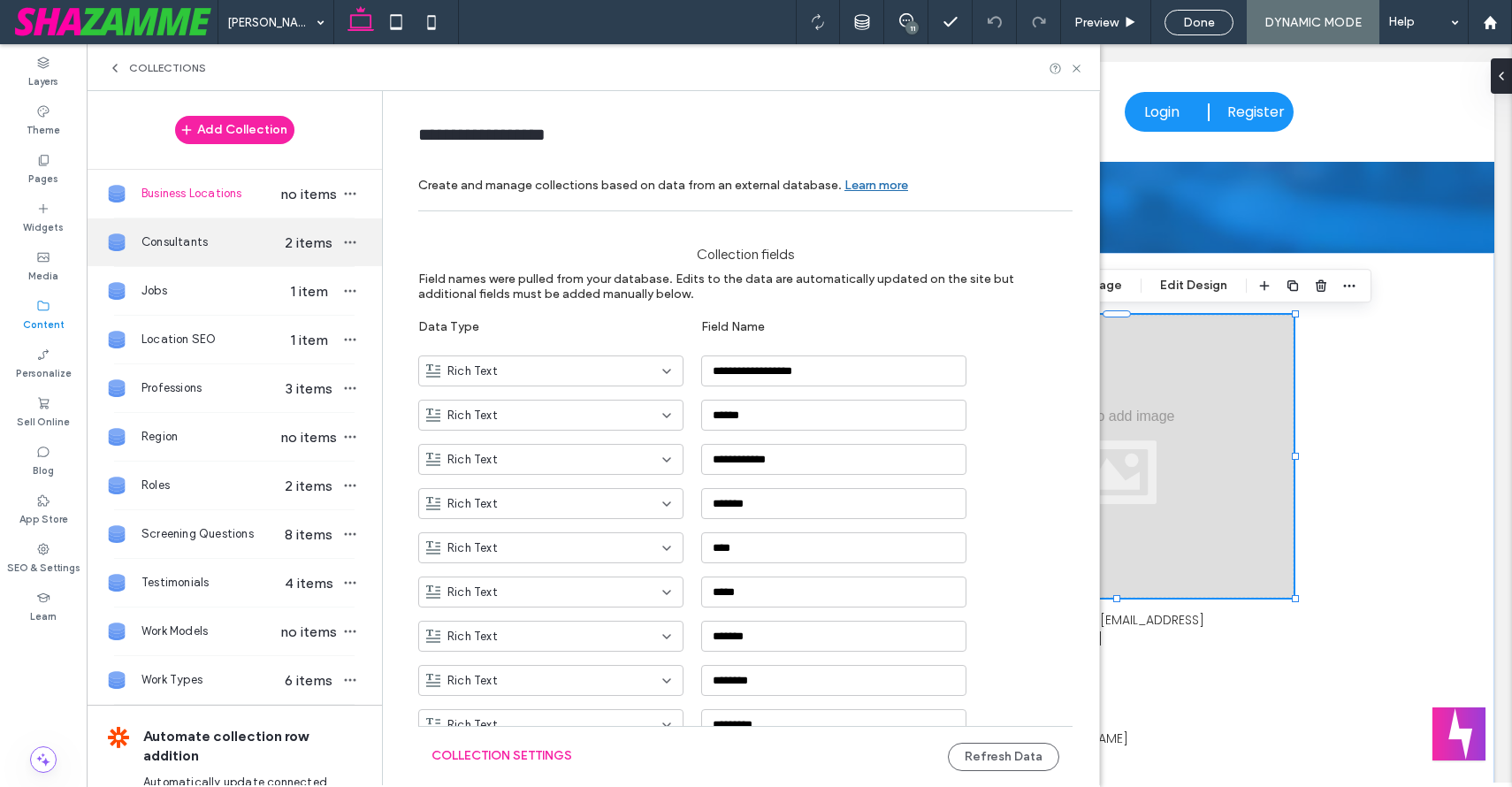
click at [293, 241] on span "2 items" at bounding box center [309, 243] width 62 height 17
type input "**********"
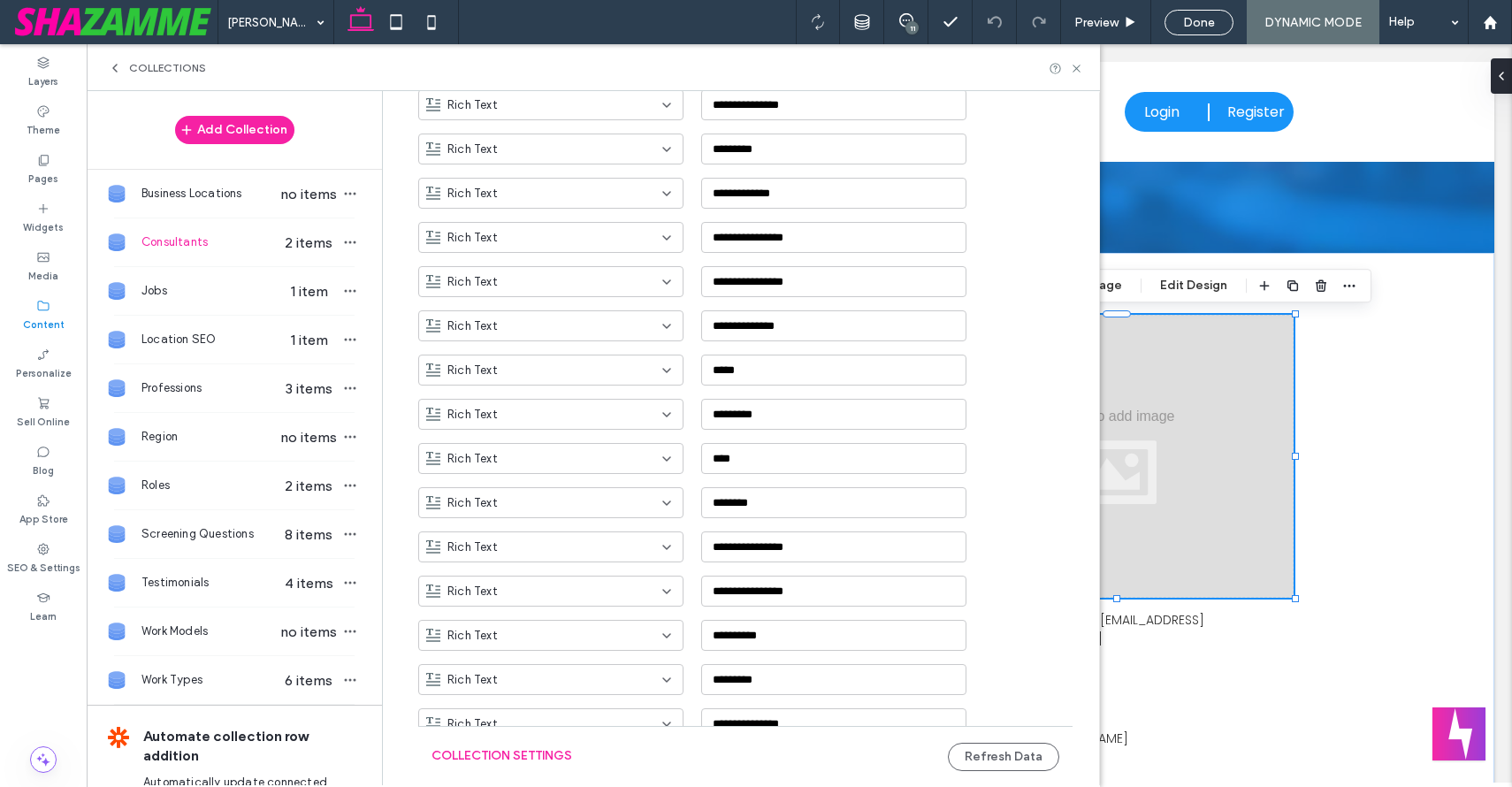
scroll to position [1024, 0]
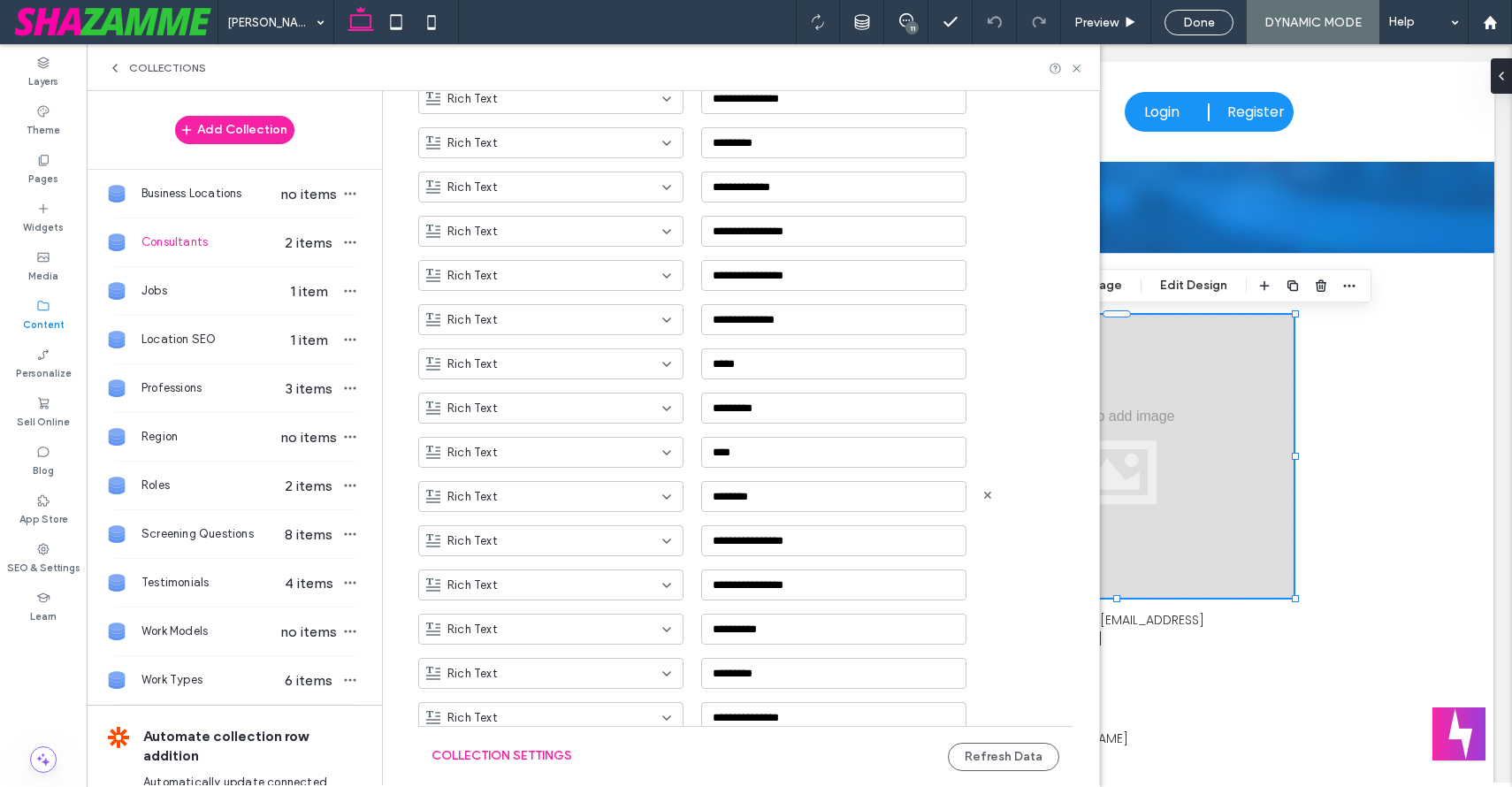
click at [517, 494] on div "Rich Text" at bounding box center [541, 497] width 228 height 18
click at [484, 588] on div "Image" at bounding box center [542, 590] width 264 height 31
click at [986, 753] on button "Refresh Data" at bounding box center [1004, 756] width 111 height 28
click at [522, 753] on button "Collection Settings" at bounding box center [501, 755] width 140 height 28
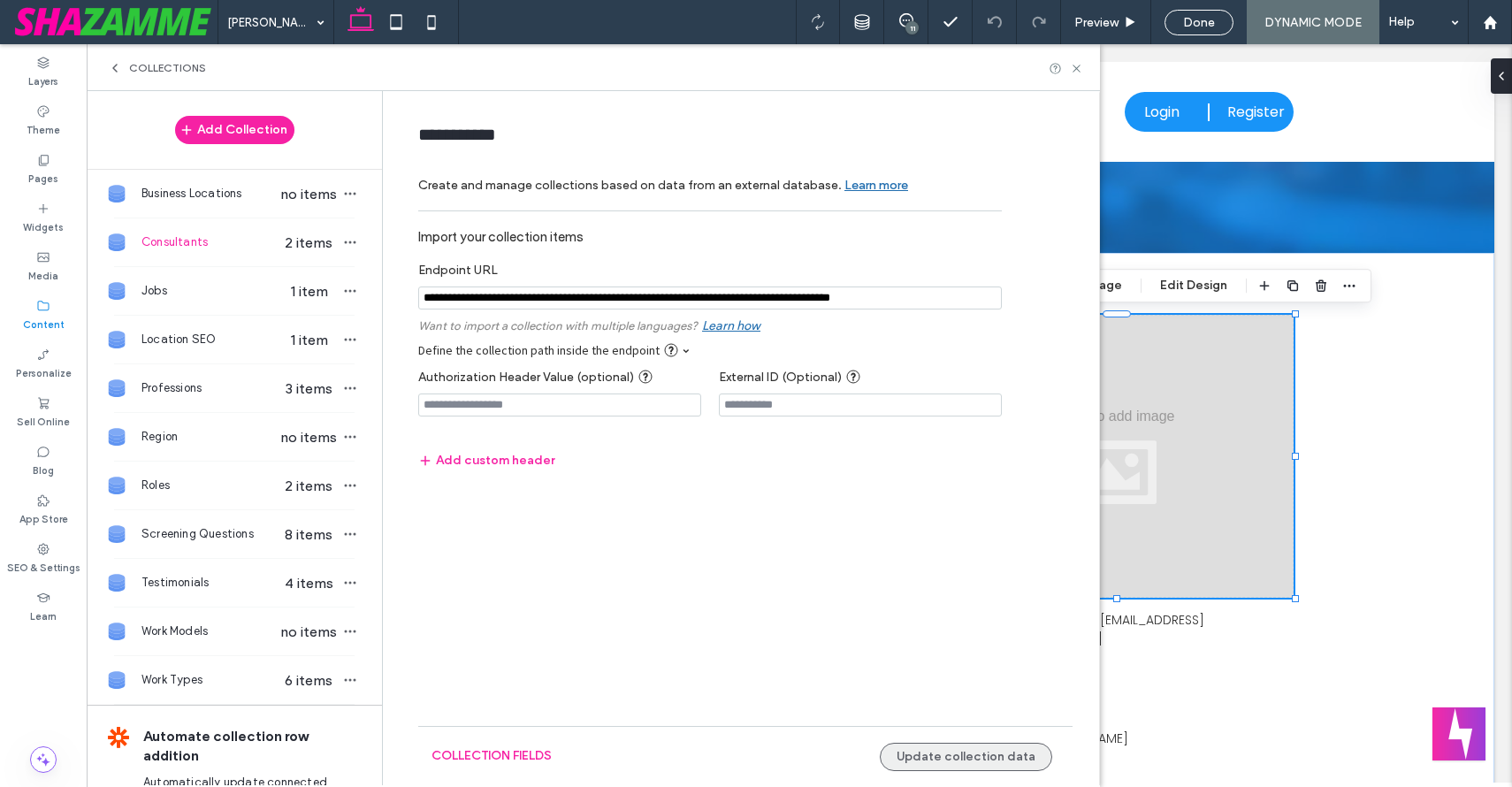
click at [927, 745] on button "Update collection data" at bounding box center [966, 756] width 172 height 28
click at [1078, 63] on icon at bounding box center [1076, 68] width 14 height 14
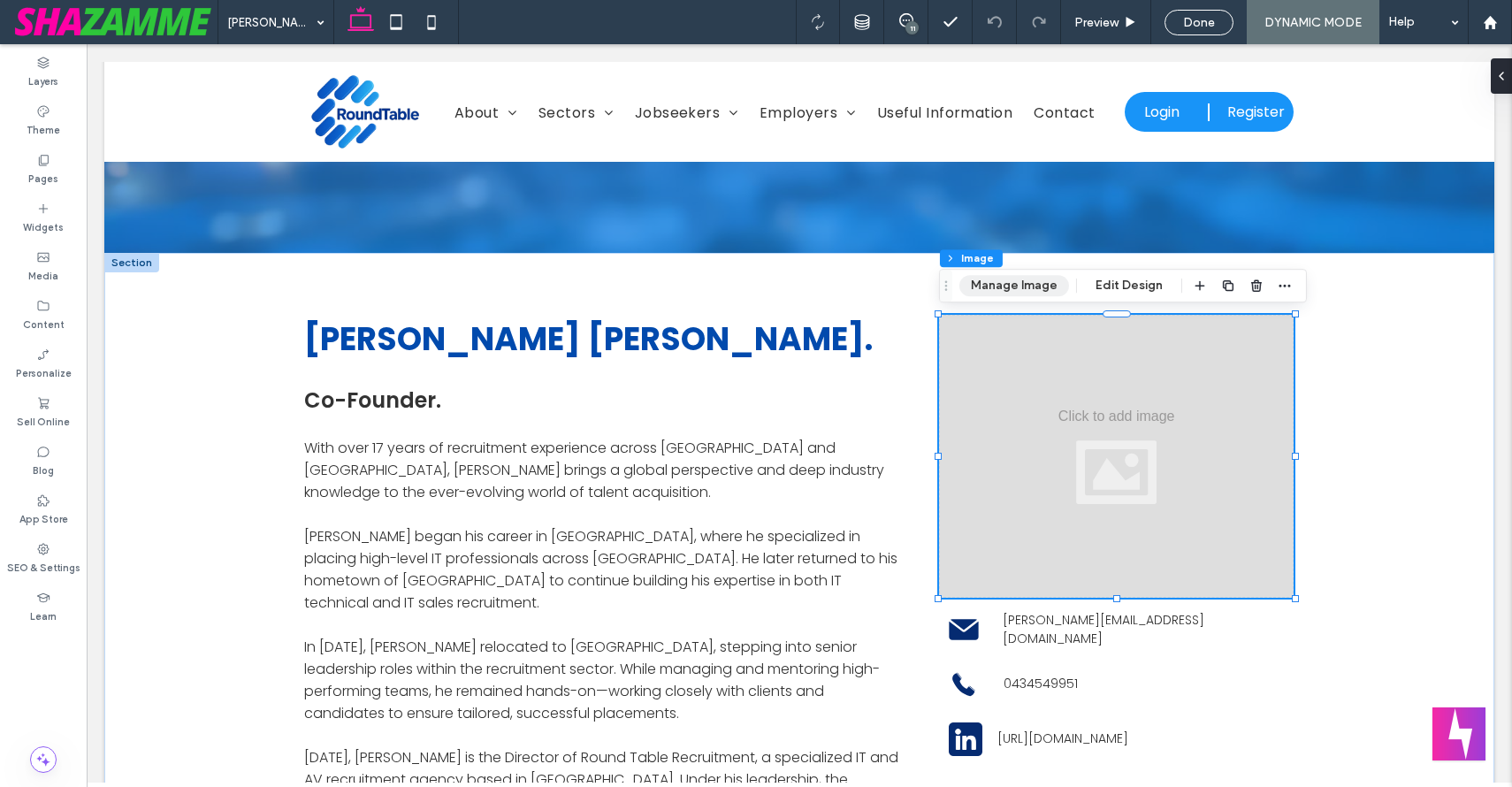
click at [1026, 289] on button "Manage Image" at bounding box center [1014, 285] width 110 height 21
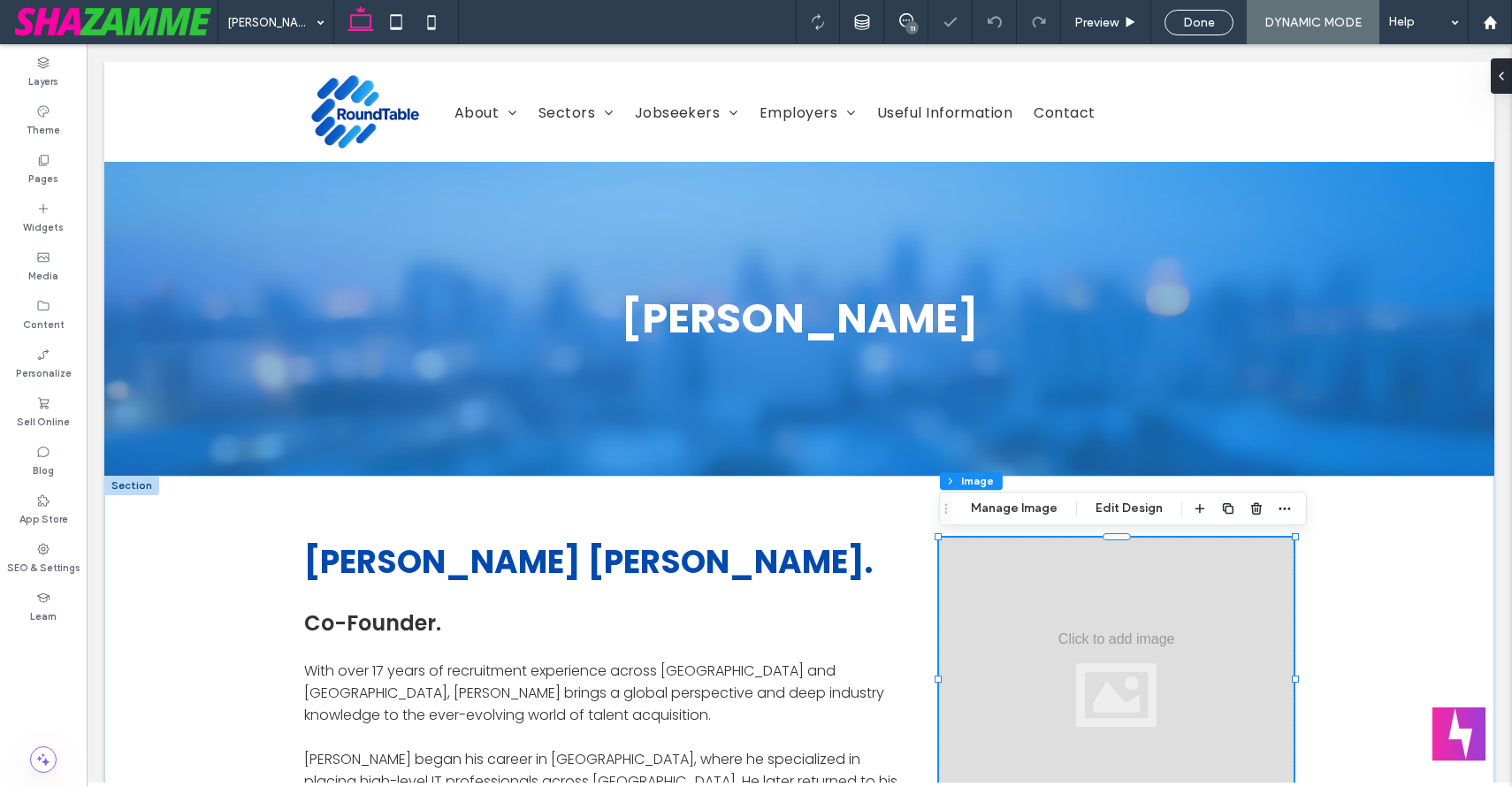
click at [1072, 593] on div at bounding box center [1117, 679] width 355 height 283
click at [1033, 518] on button "Manage Image" at bounding box center [1014, 508] width 110 height 21
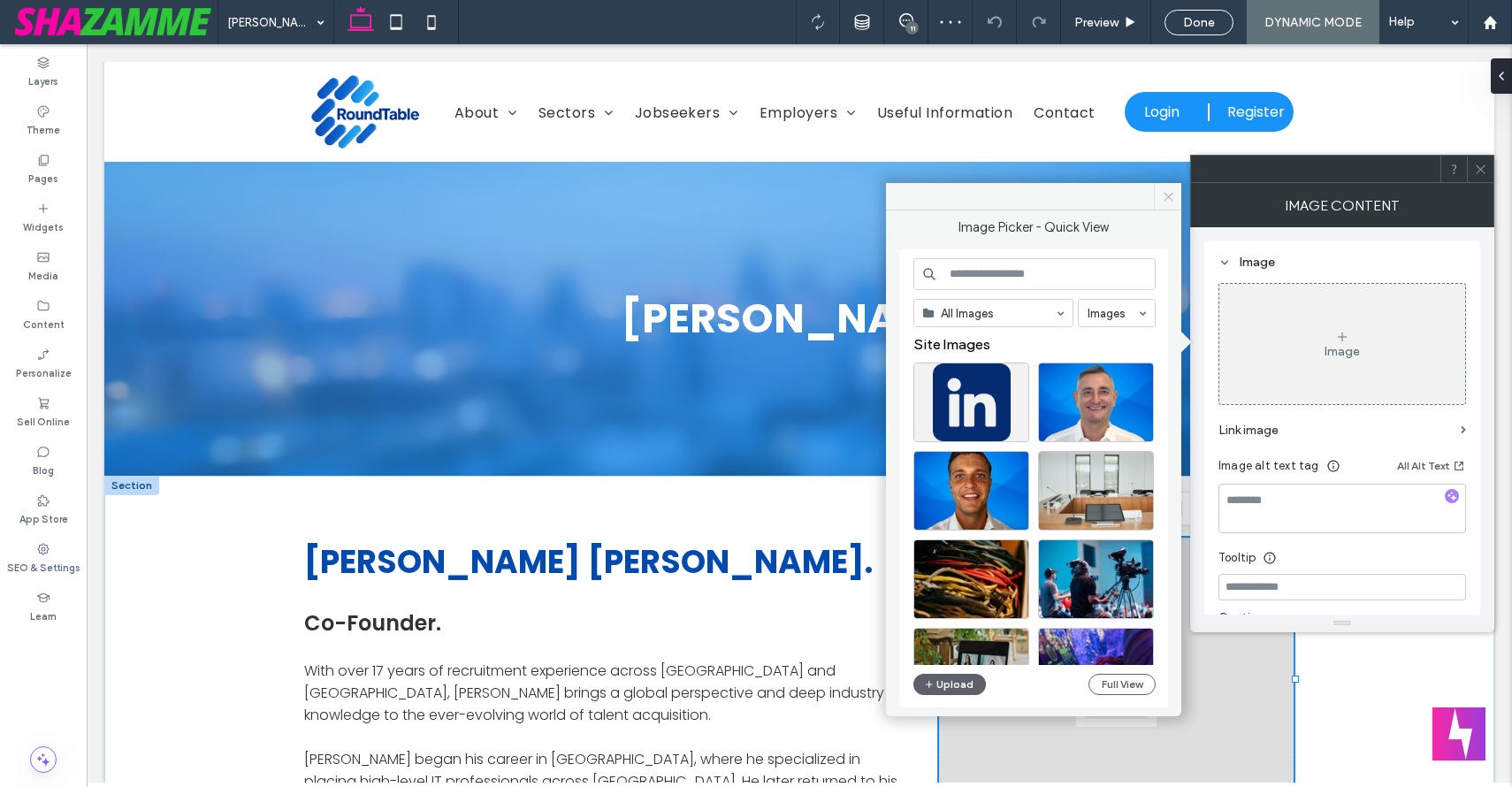
click at [1170, 197] on icon at bounding box center [1169, 197] width 14 height 14
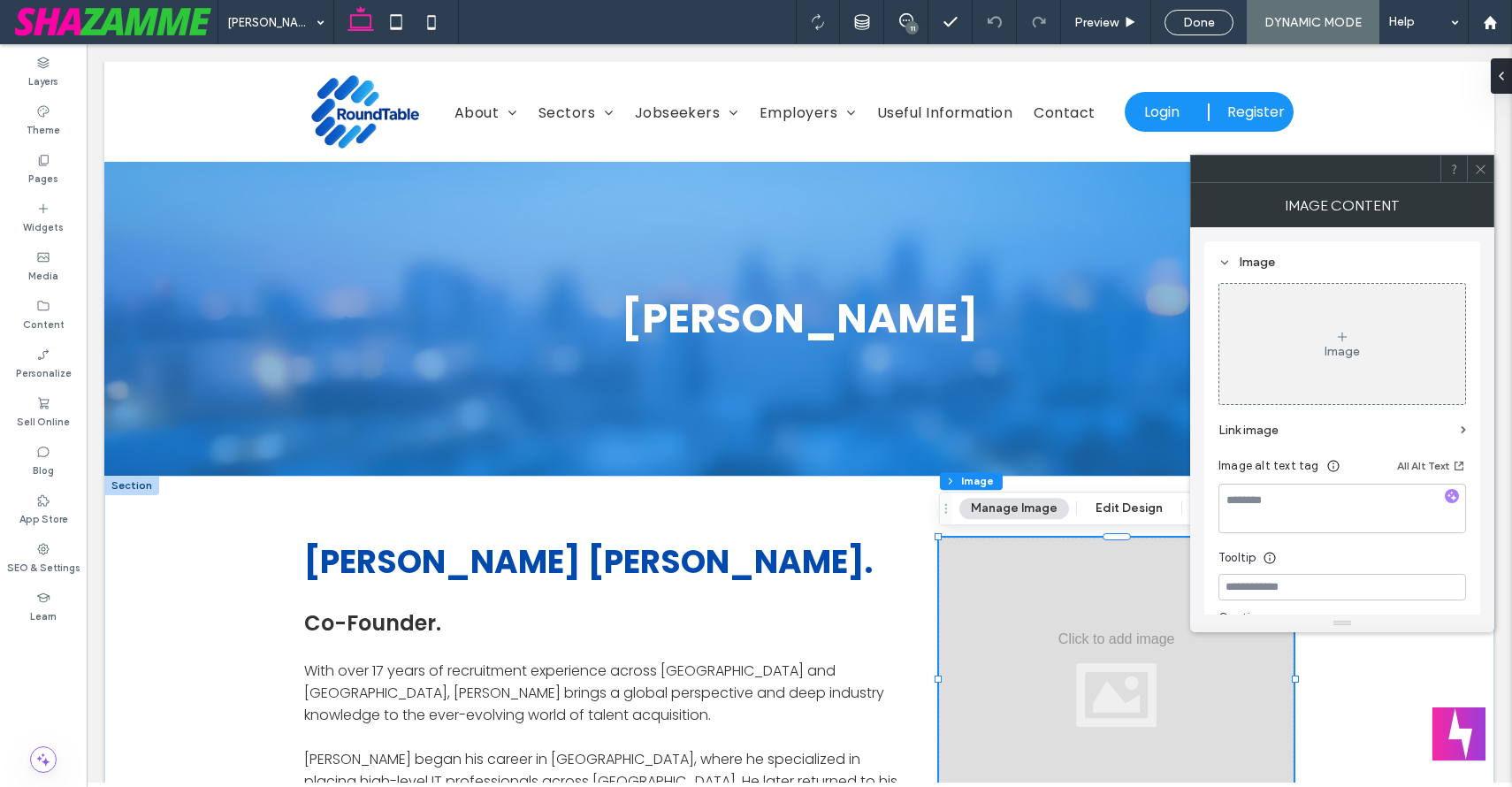
click at [1485, 170] on icon at bounding box center [1480, 169] width 14 height 14
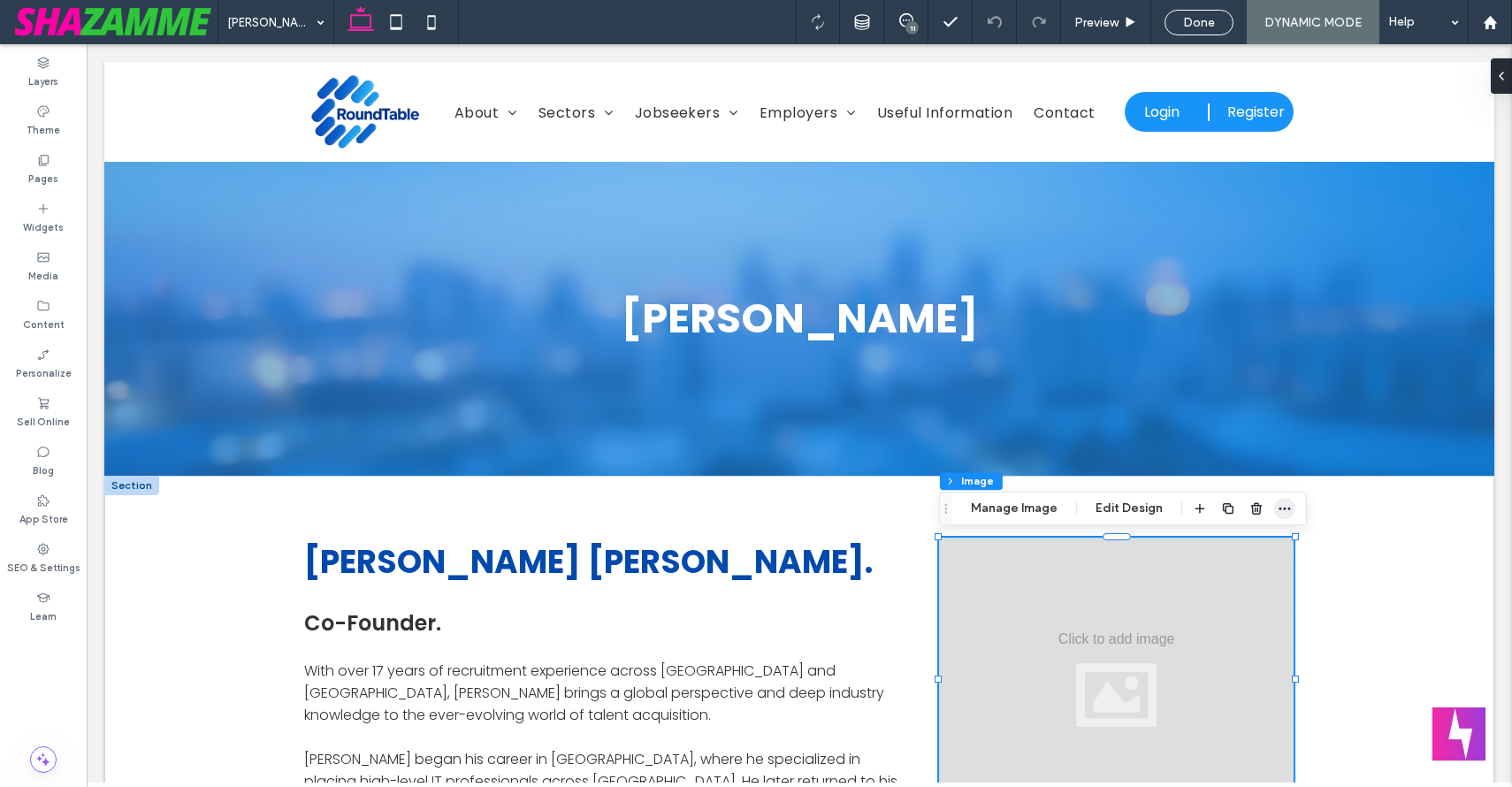
click at [1282, 504] on icon "button" at bounding box center [1286, 509] width 14 height 14
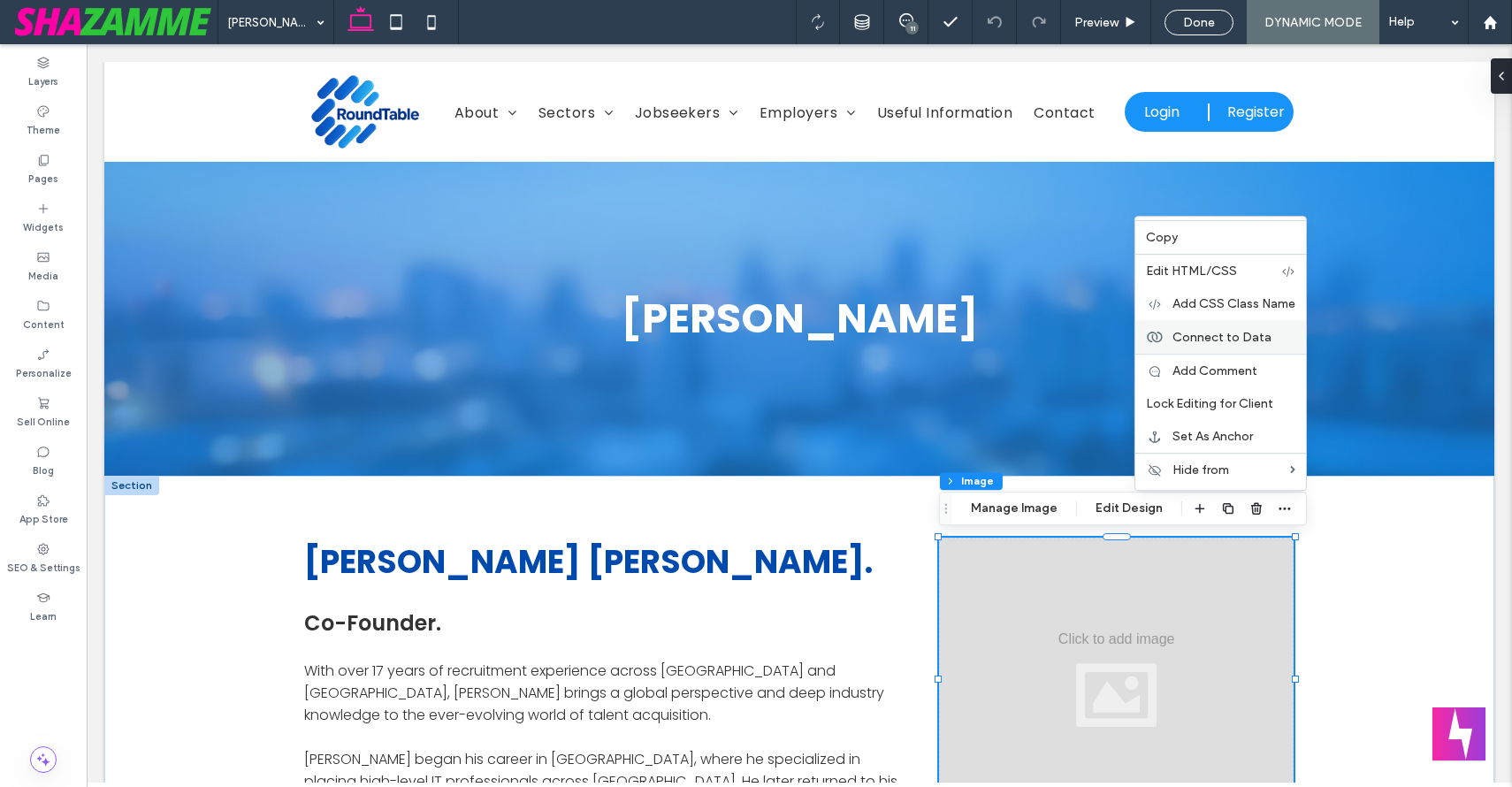
click at [1218, 333] on span "Connect to Data" at bounding box center [1222, 337] width 99 height 15
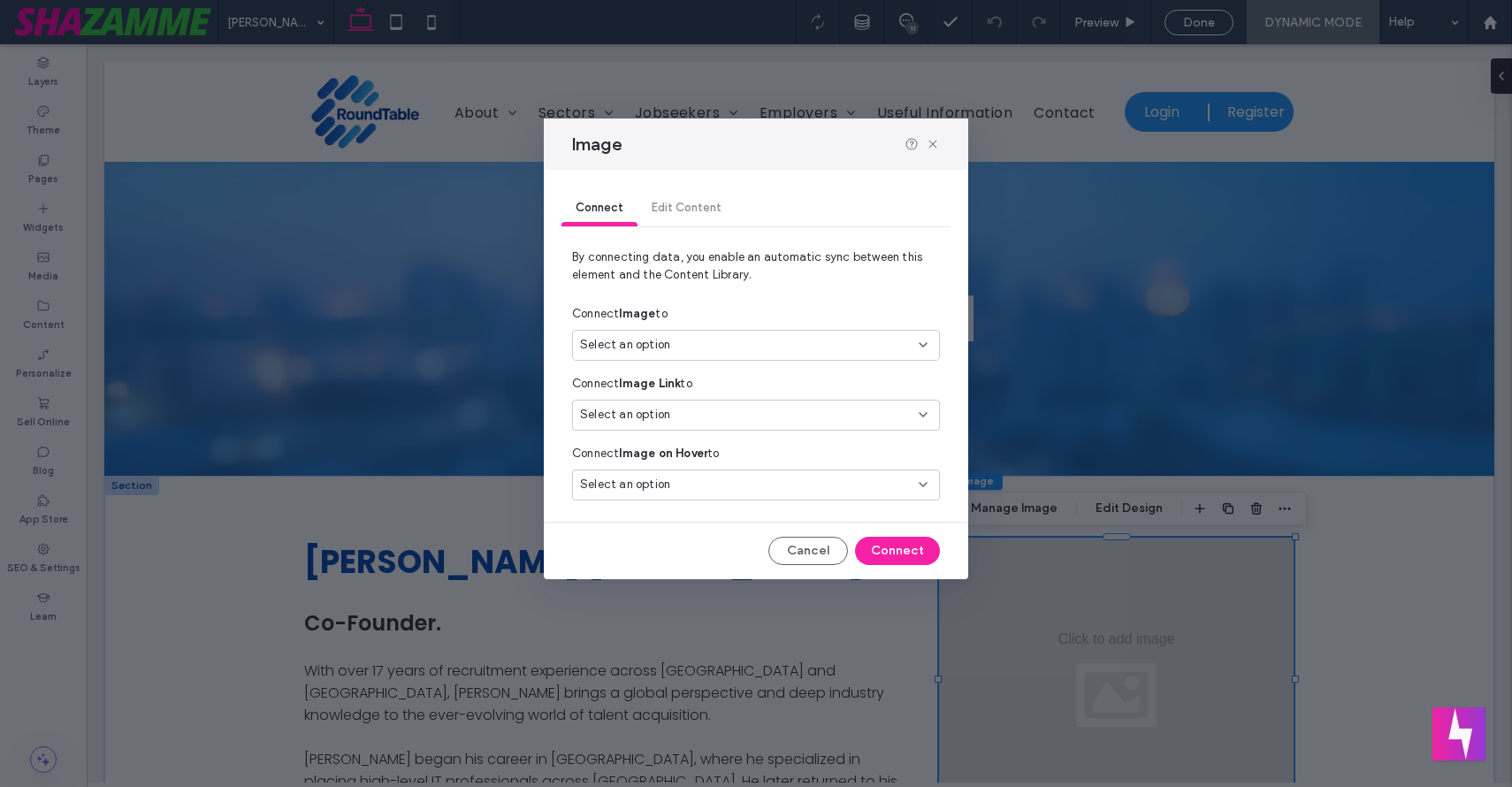
click at [745, 332] on div "Select an option" at bounding box center [756, 345] width 368 height 31
click at [711, 403] on span "photoURL" at bounding box center [810, 408] width 229 height 18
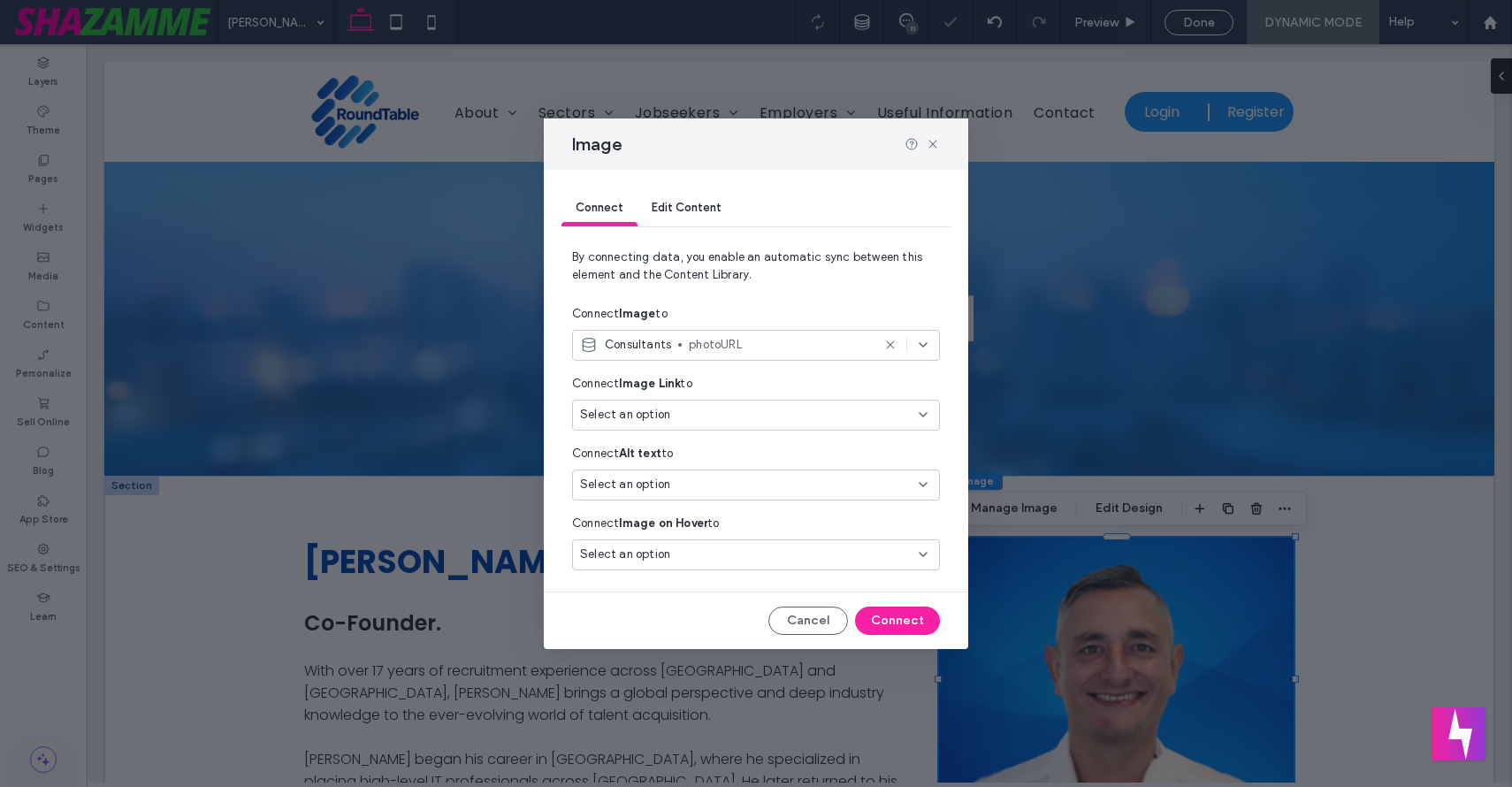
click at [916, 551] on icon at bounding box center [923, 554] width 14 height 14
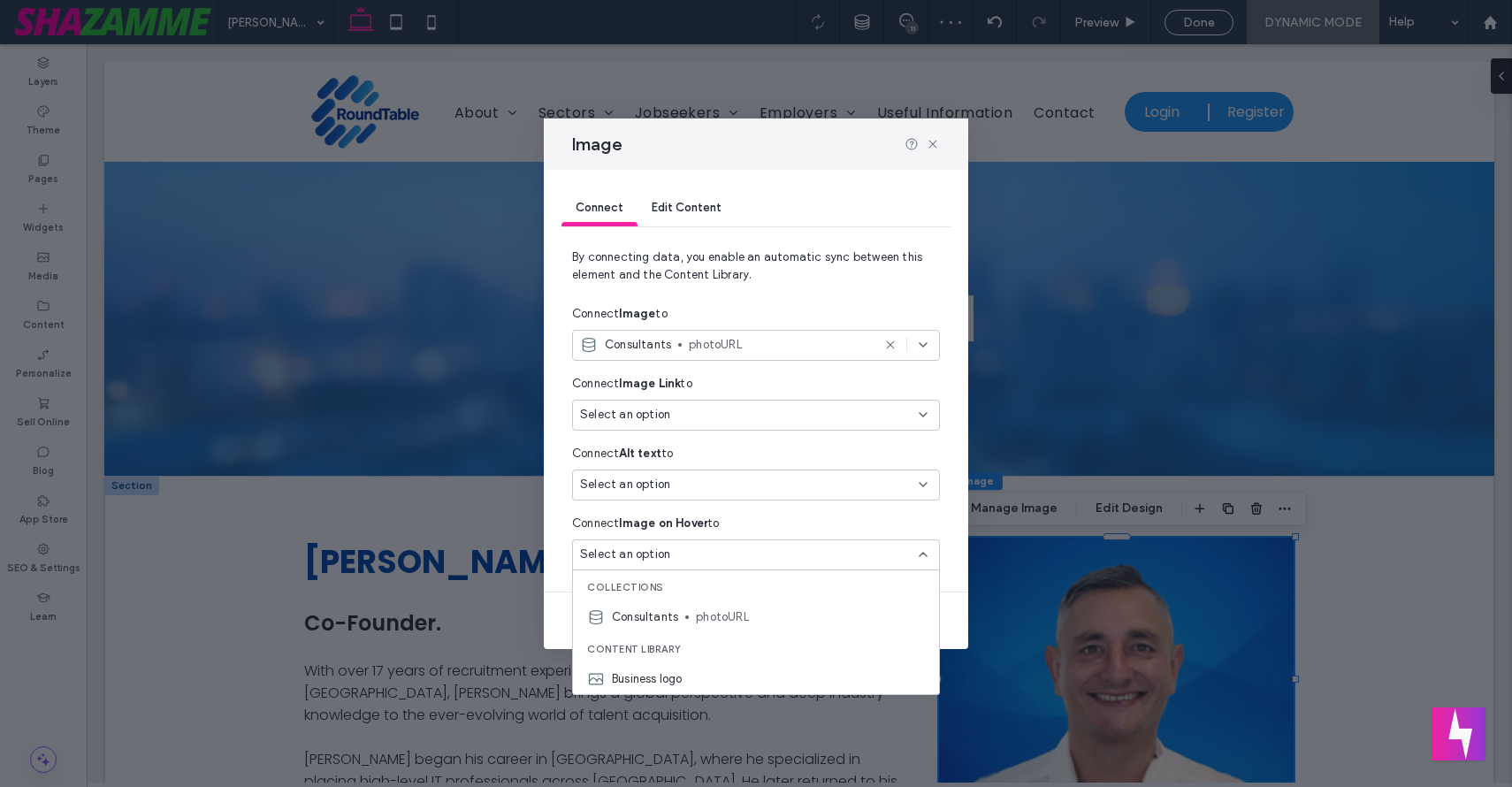
click at [559, 505] on div "Connect Edit Content By connecting data, you enable an automatic sync between t…" at bounding box center [756, 408] width 425 height 479
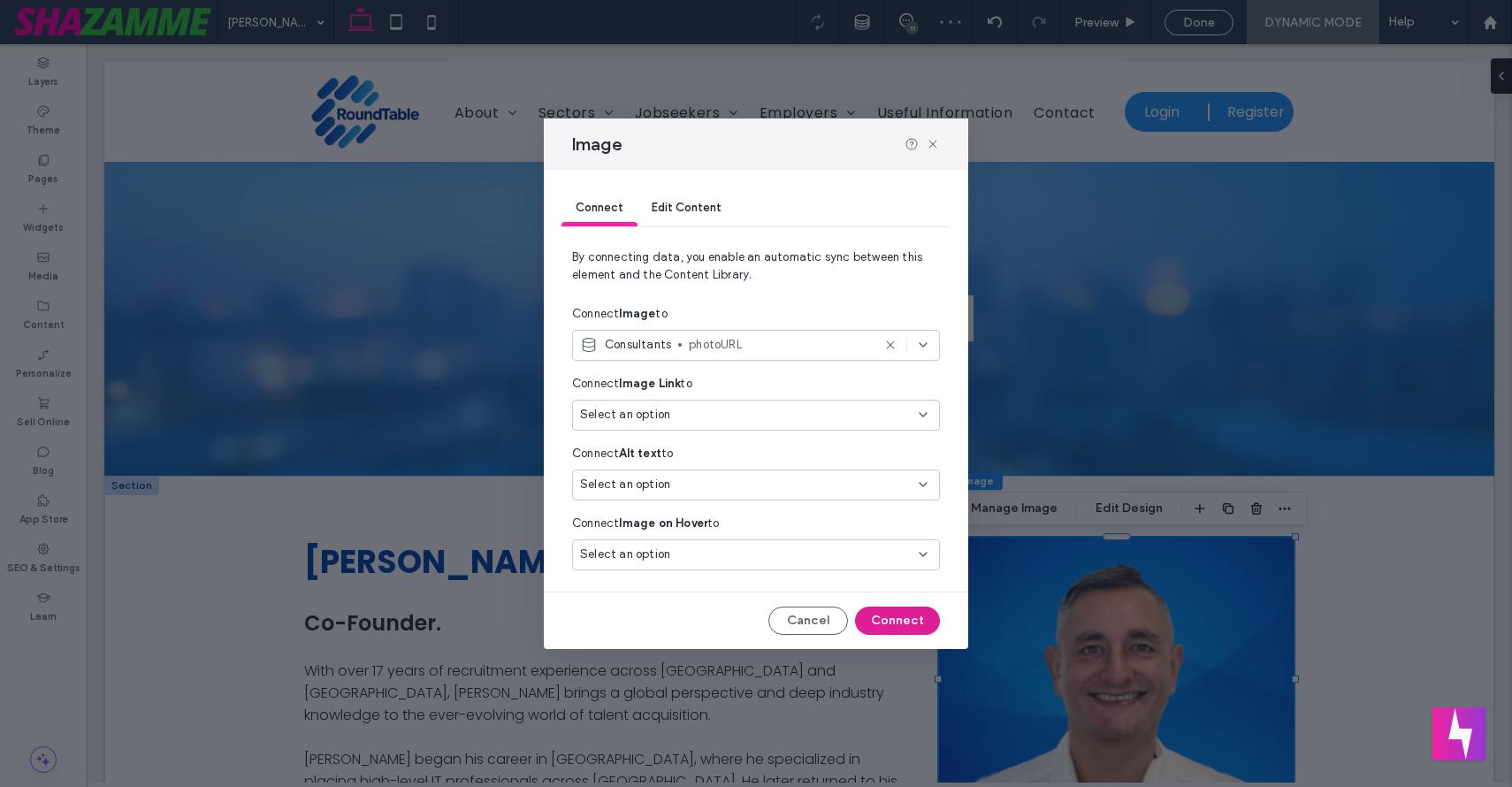
click at [883, 616] on button "Connect" at bounding box center [898, 620] width 85 height 28
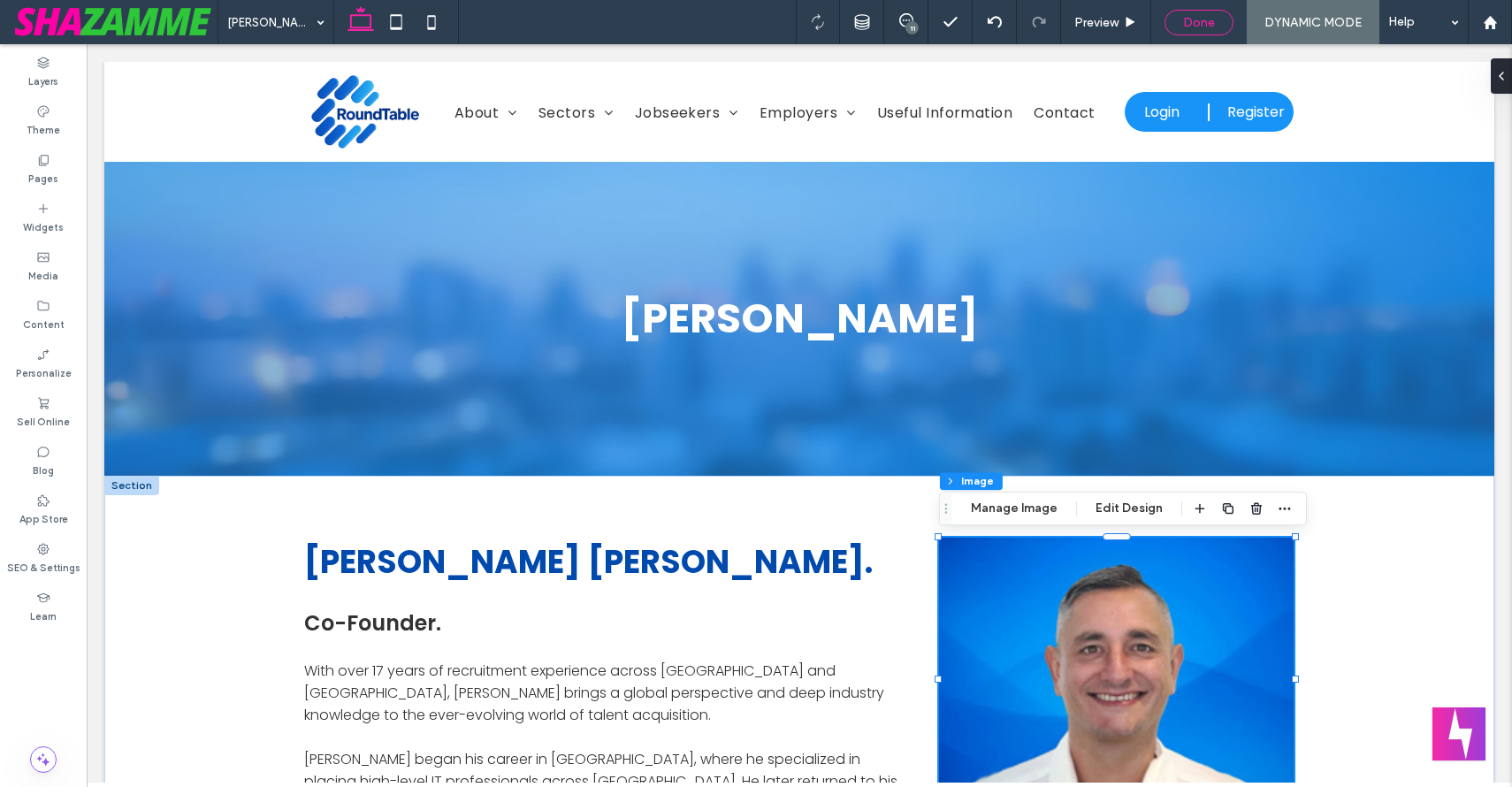
click at [1223, 19] on div "Done" at bounding box center [1199, 23] width 67 height 15
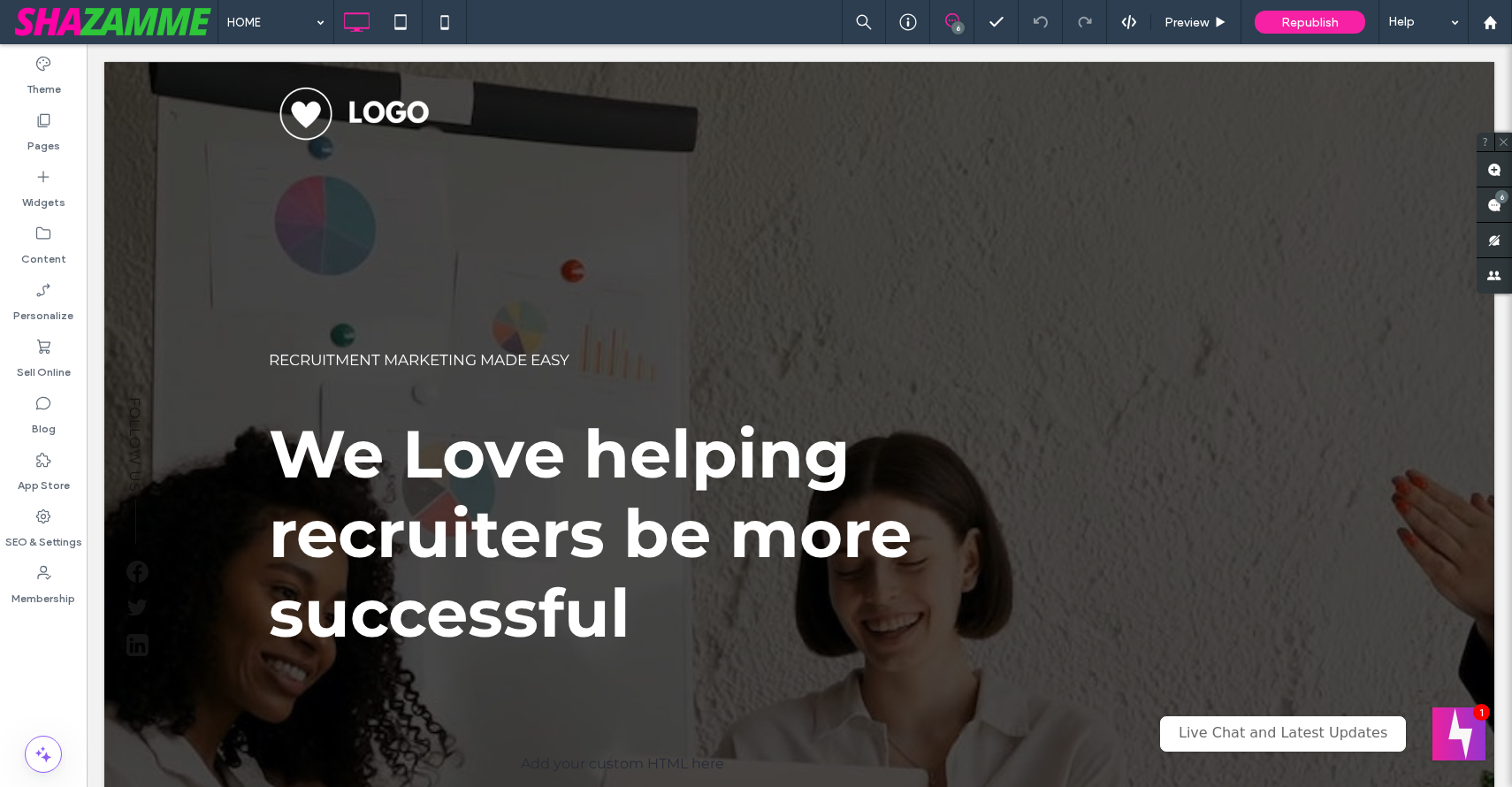
click at [48, 238] on div at bounding box center [756, 393] width 1512 height 787
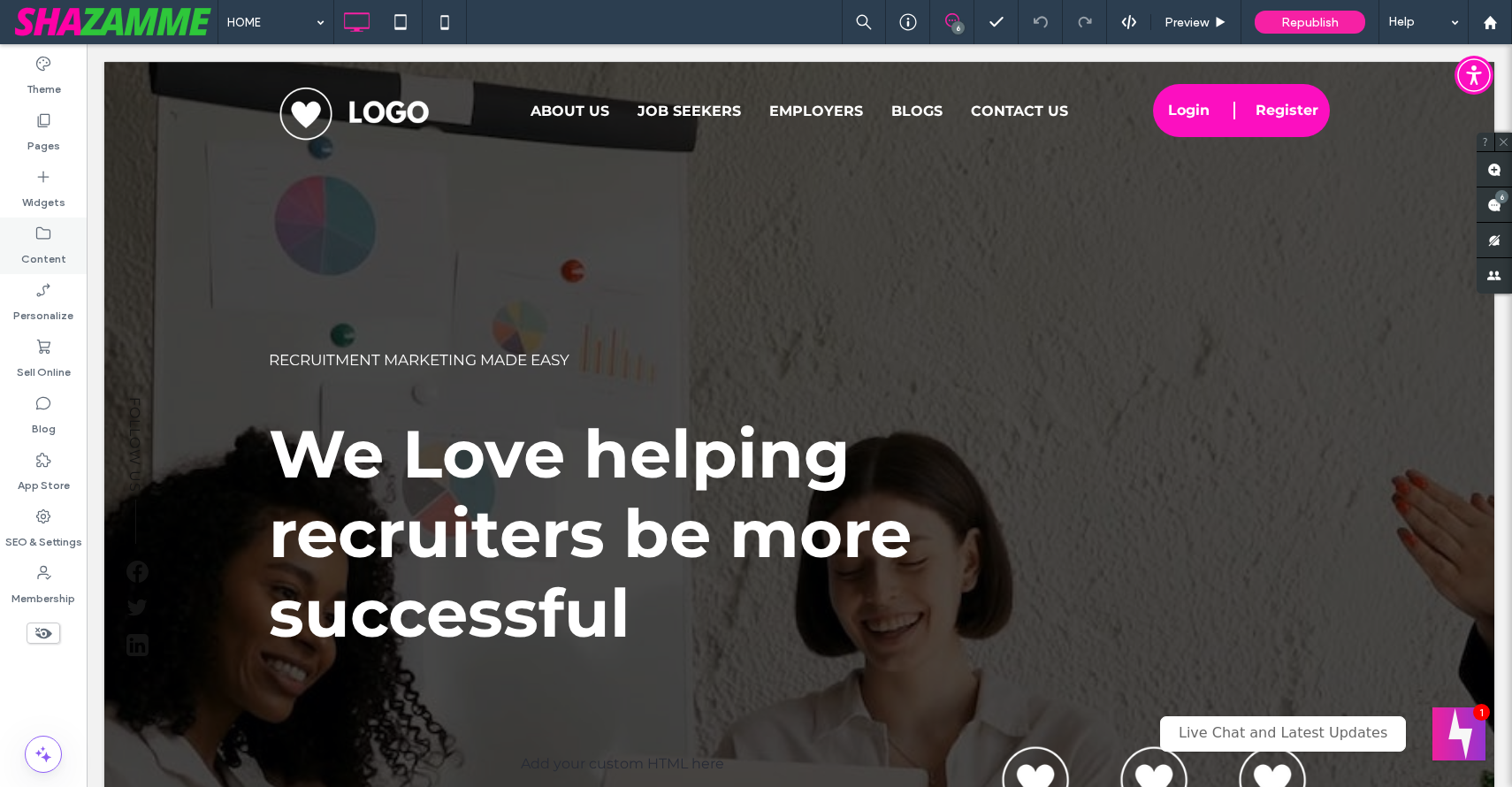
click at [48, 238] on use at bounding box center [43, 234] width 14 height 13
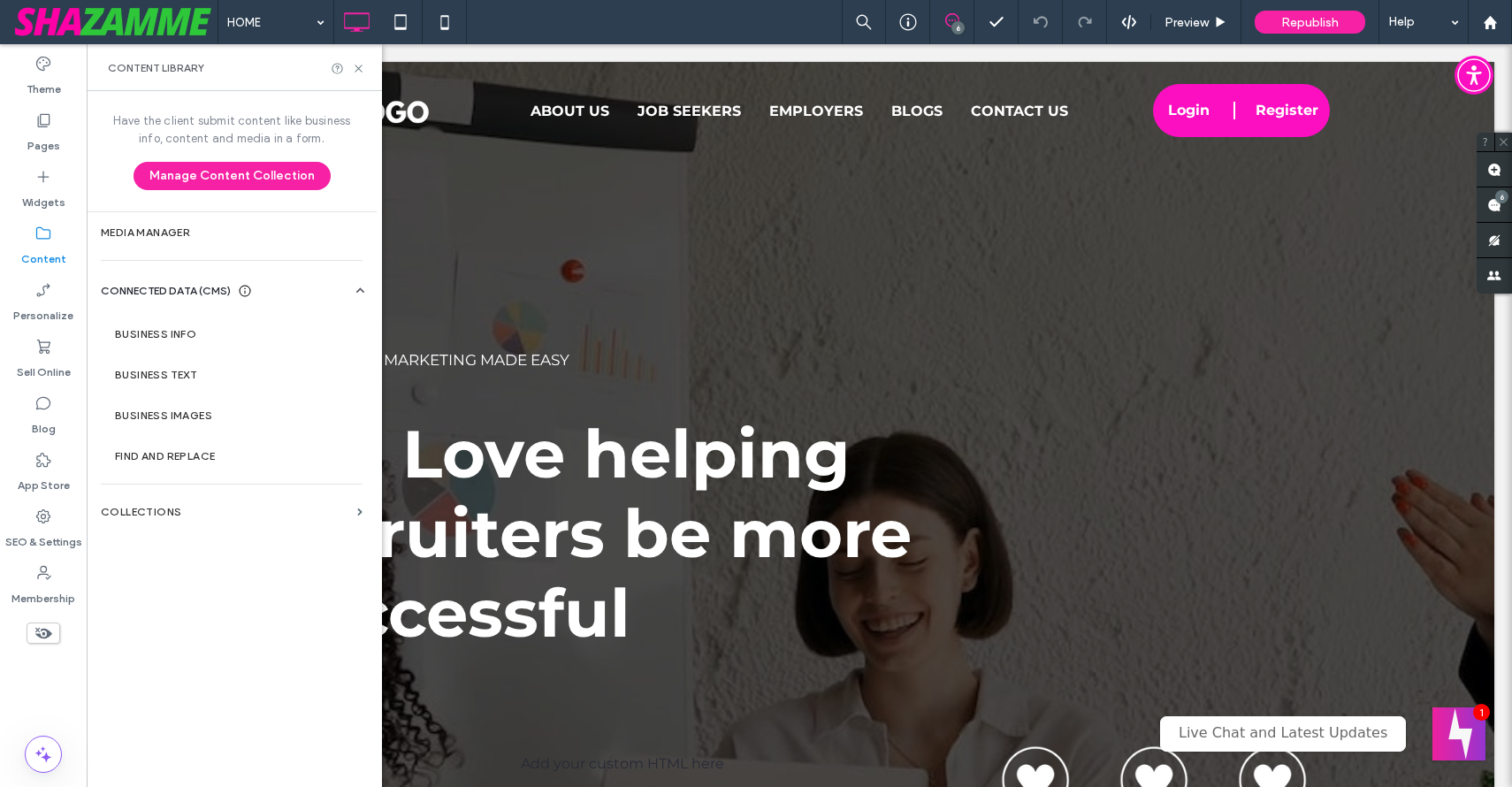
click at [45, 241] on icon at bounding box center [43, 234] width 18 height 18
click at [190, 506] on label "Collections" at bounding box center [225, 512] width 249 height 13
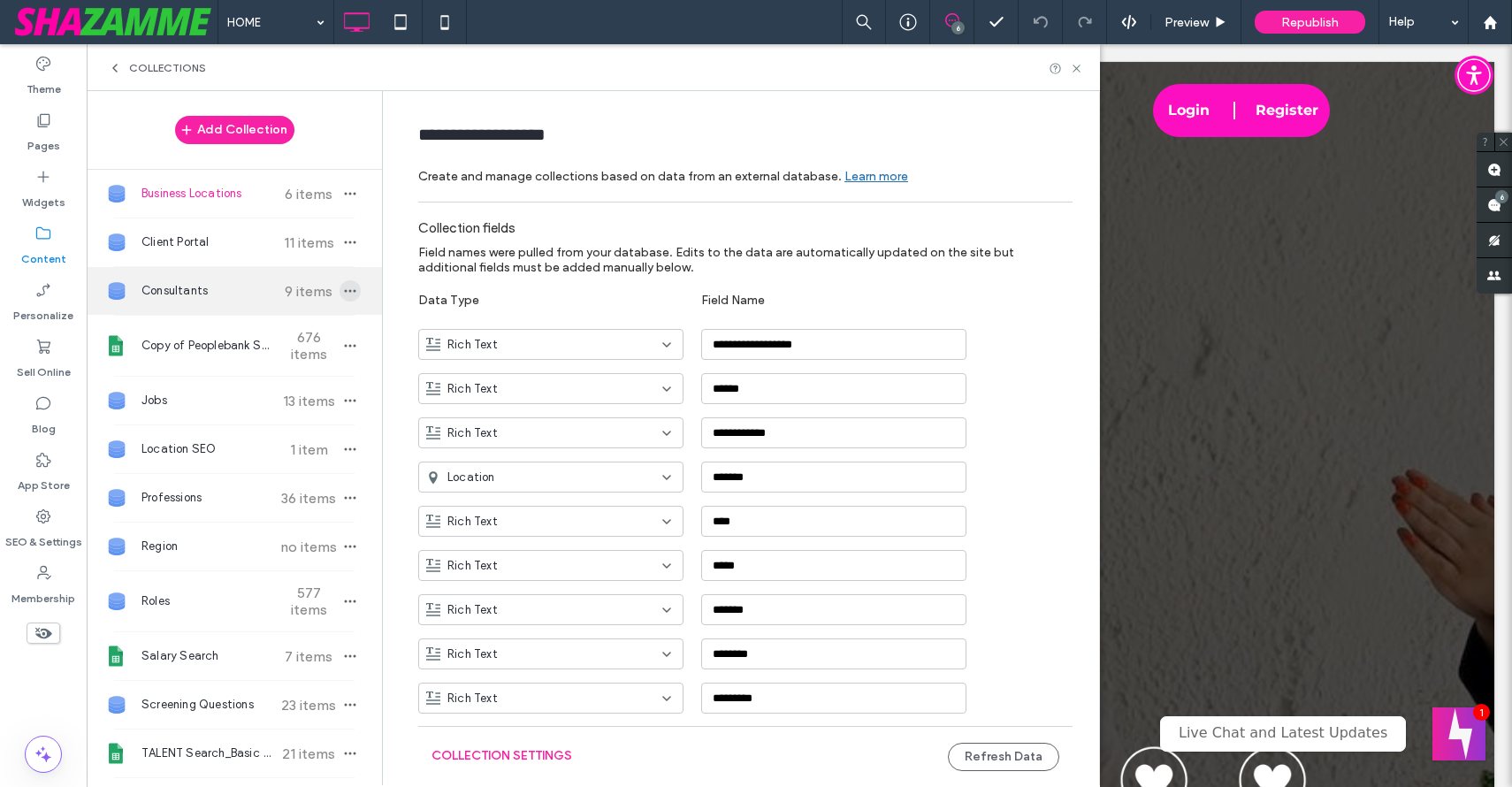
click at [343, 284] on icon "button" at bounding box center [351, 291] width 14 height 14
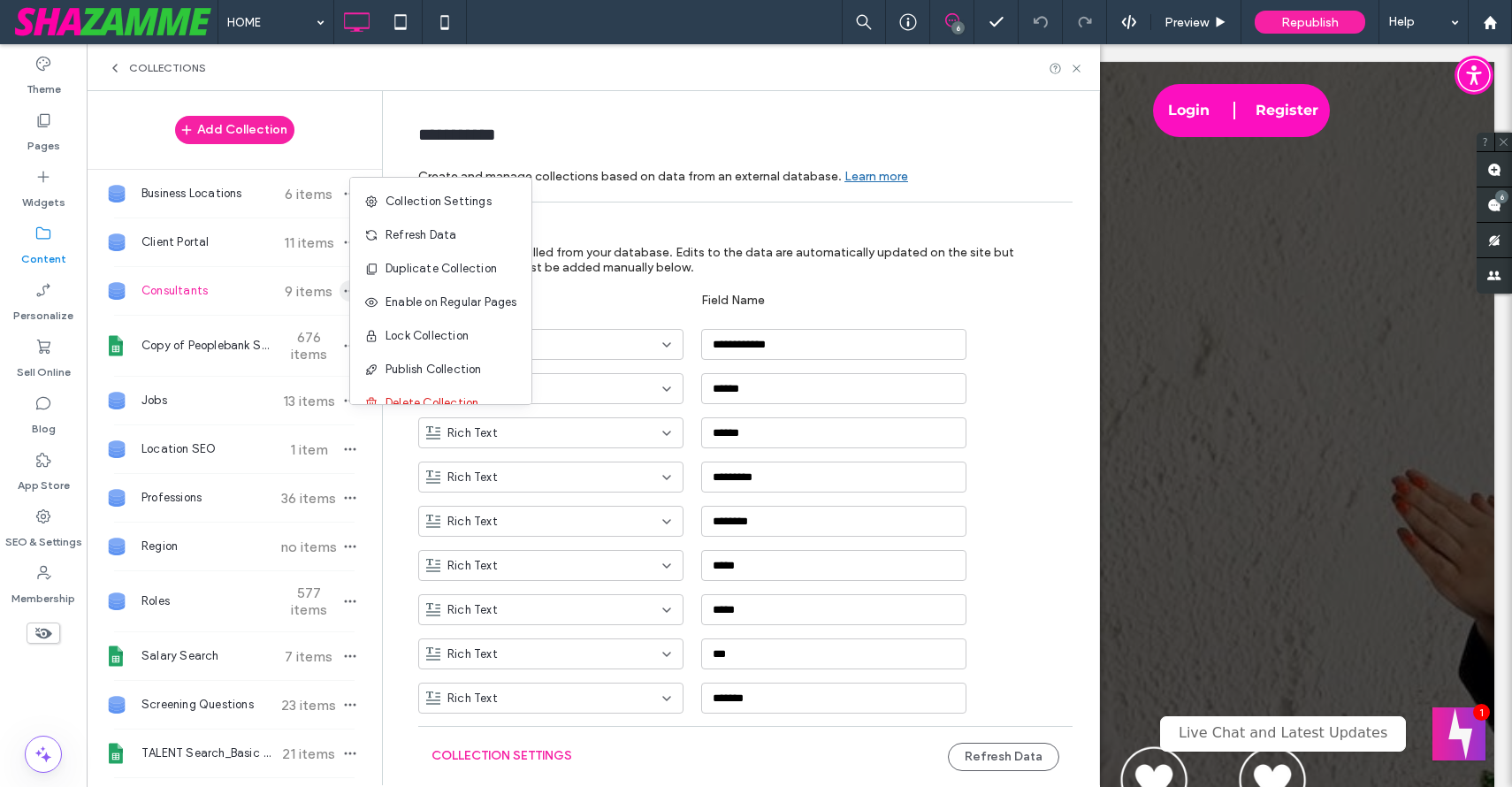
type input "**********"
click at [278, 286] on span "9 items" at bounding box center [309, 291] width 62 height 17
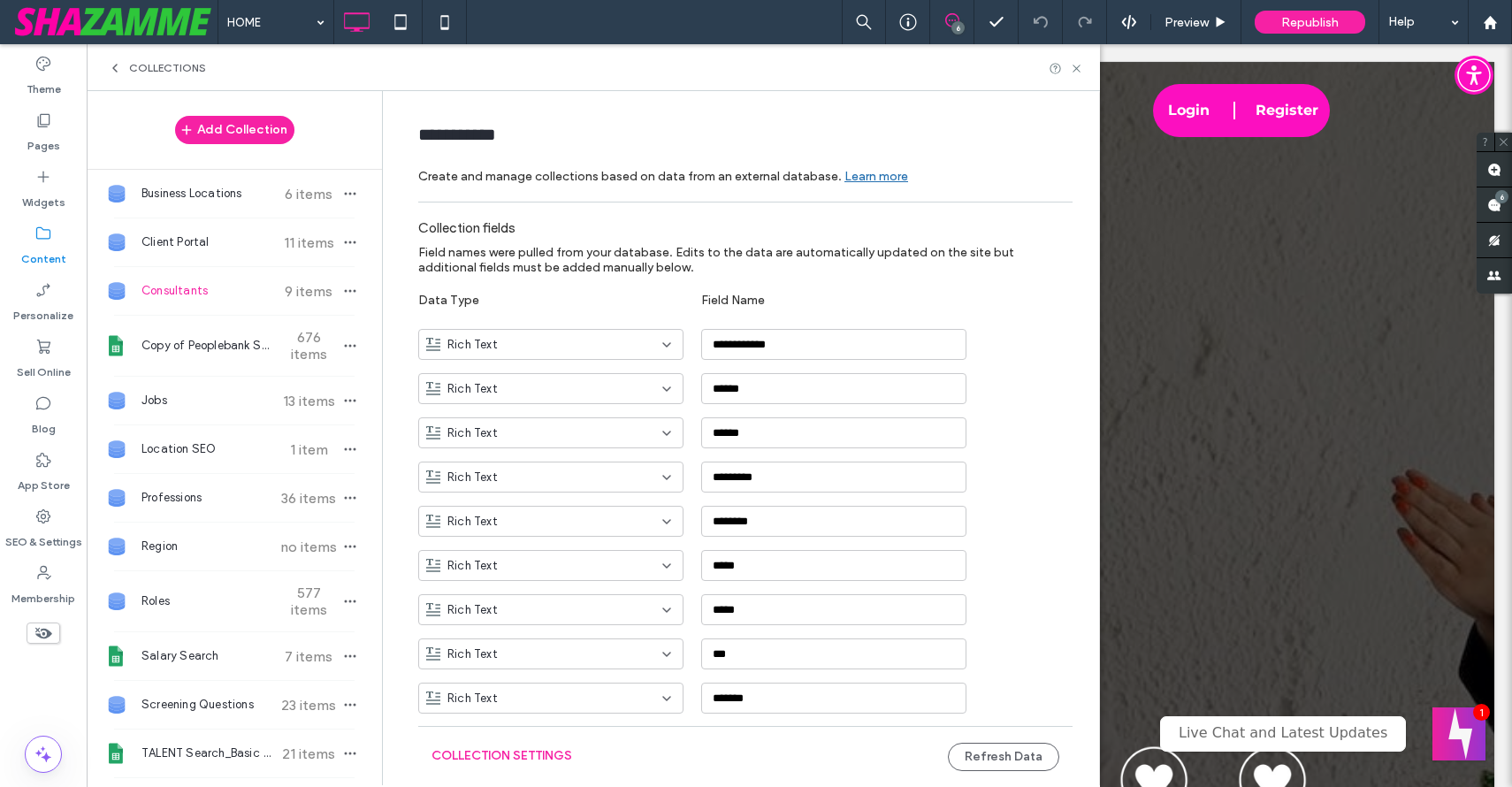
click at [246, 289] on span "Consultants" at bounding box center [207, 291] width 131 height 18
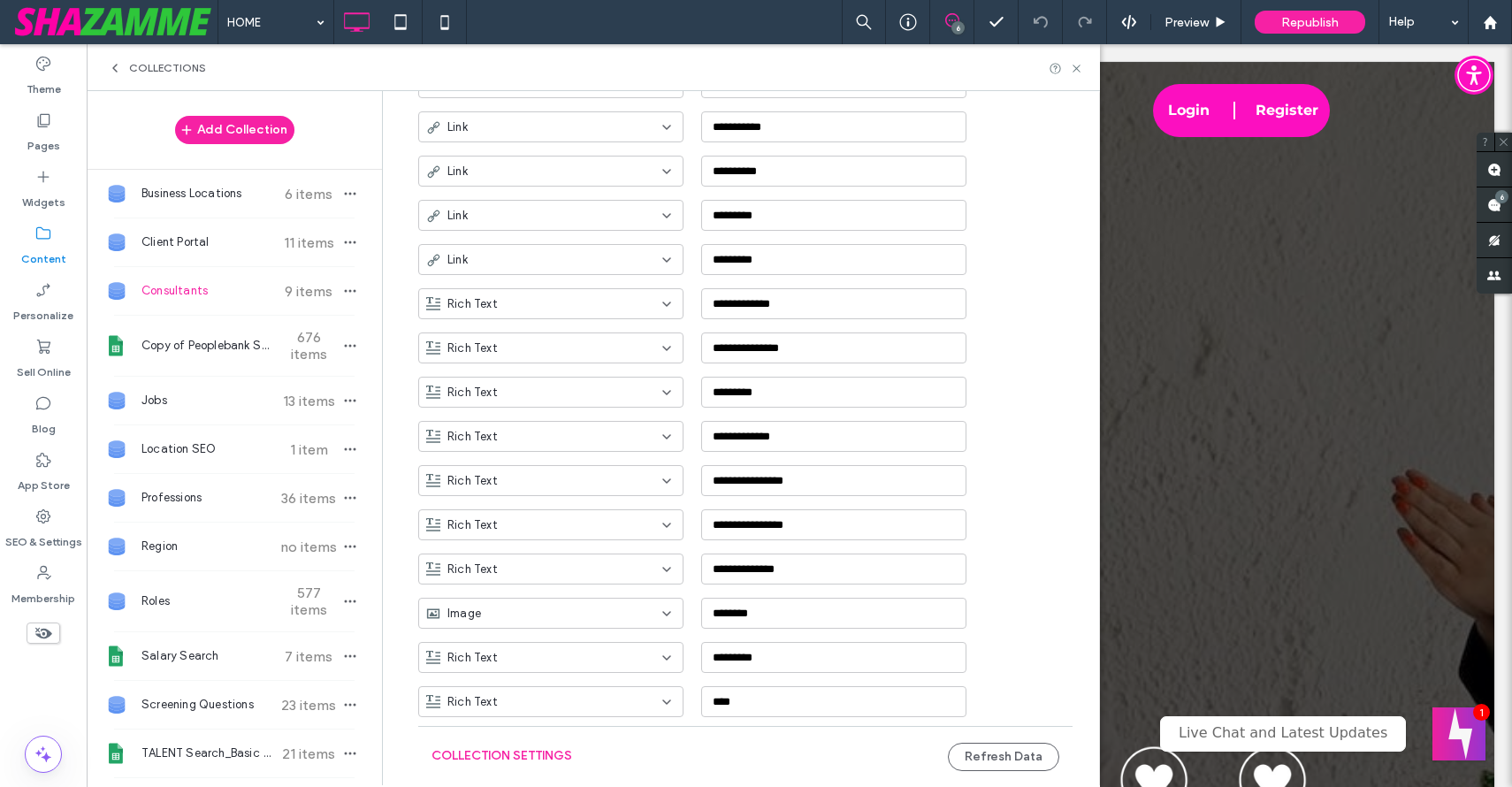
scroll to position [762, 0]
